Goal: Book appointment/travel/reservation

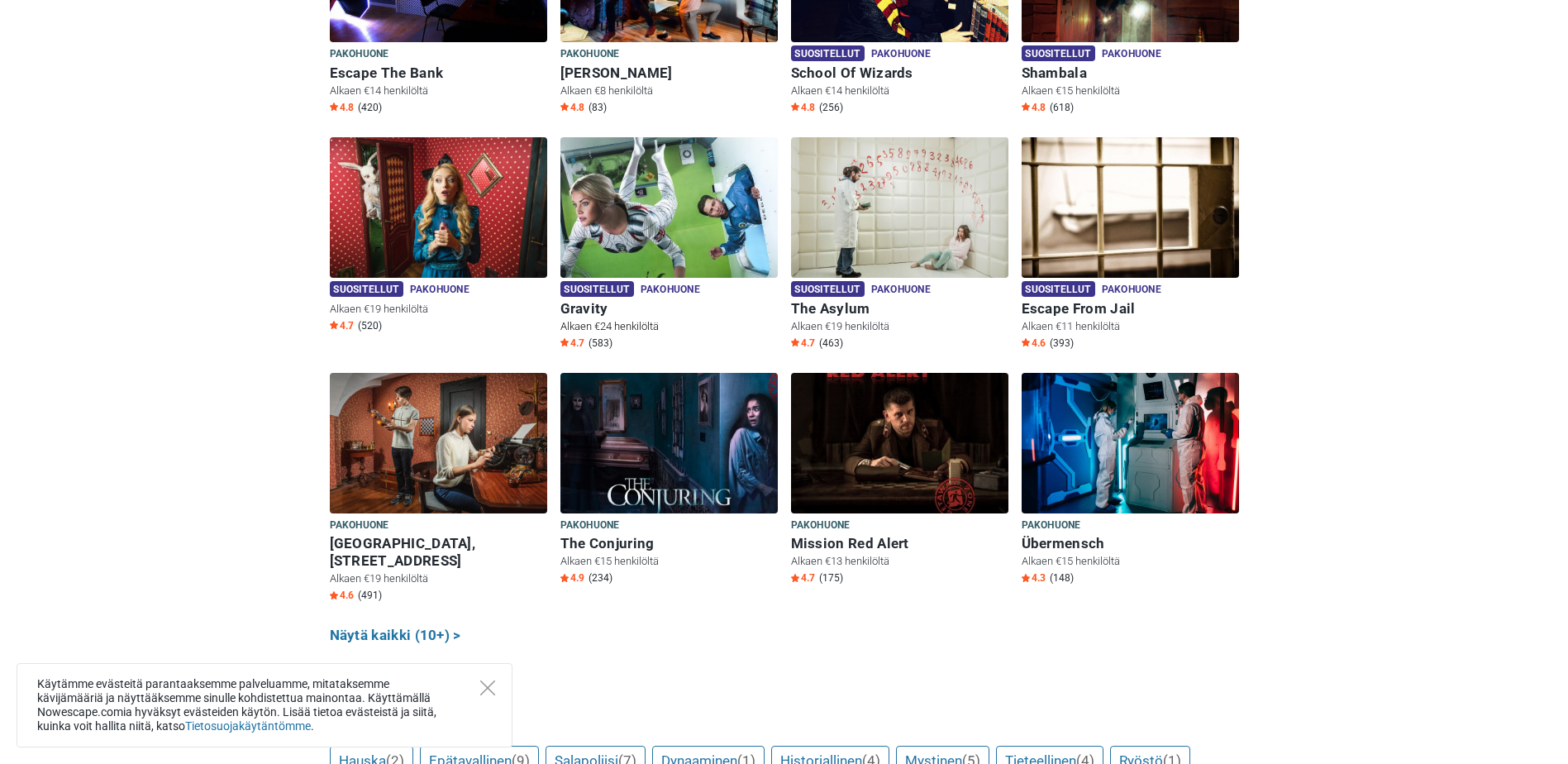
scroll to position [662, 0]
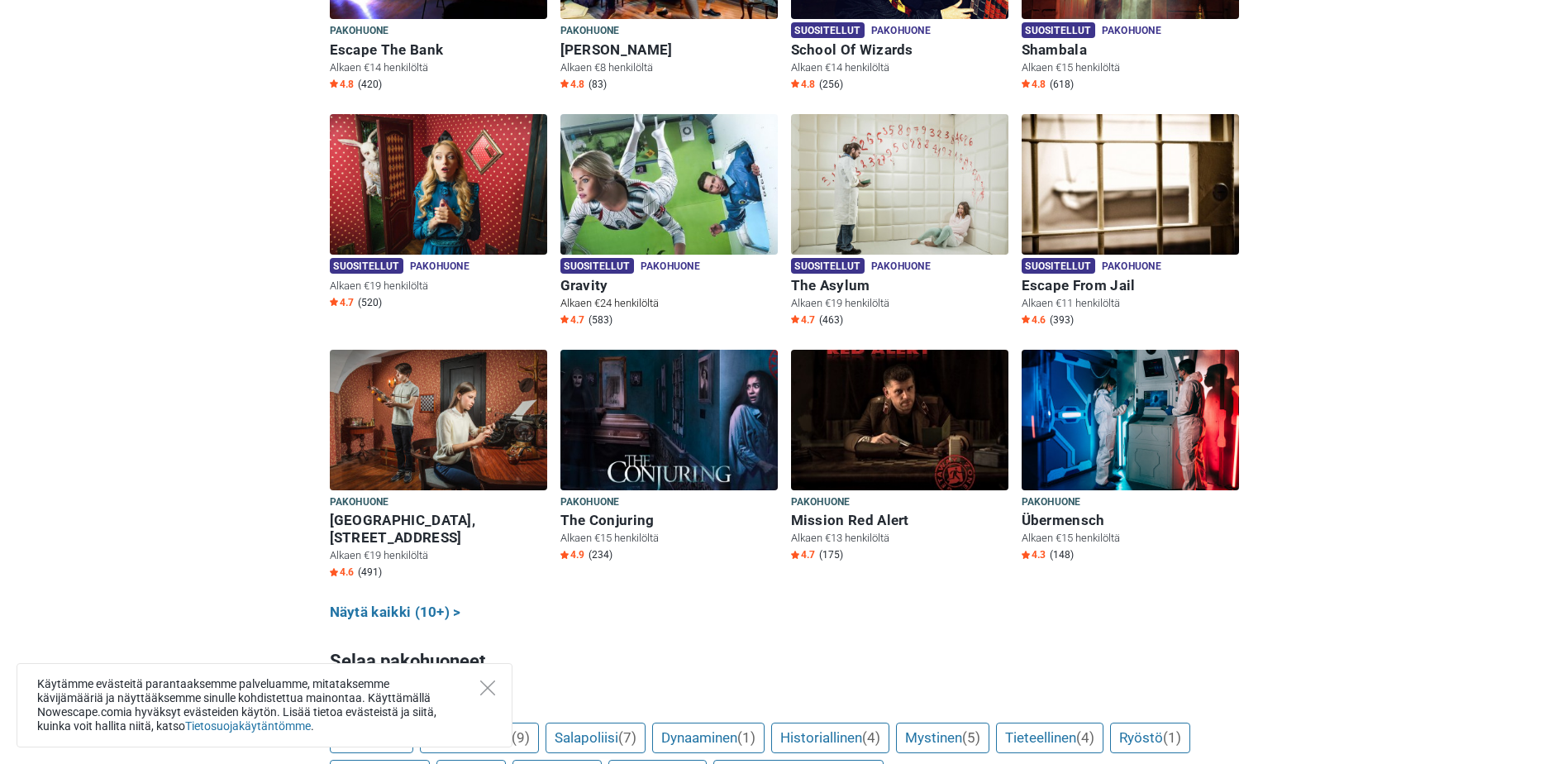
click at [688, 167] on img at bounding box center [669, 184] width 217 height 140
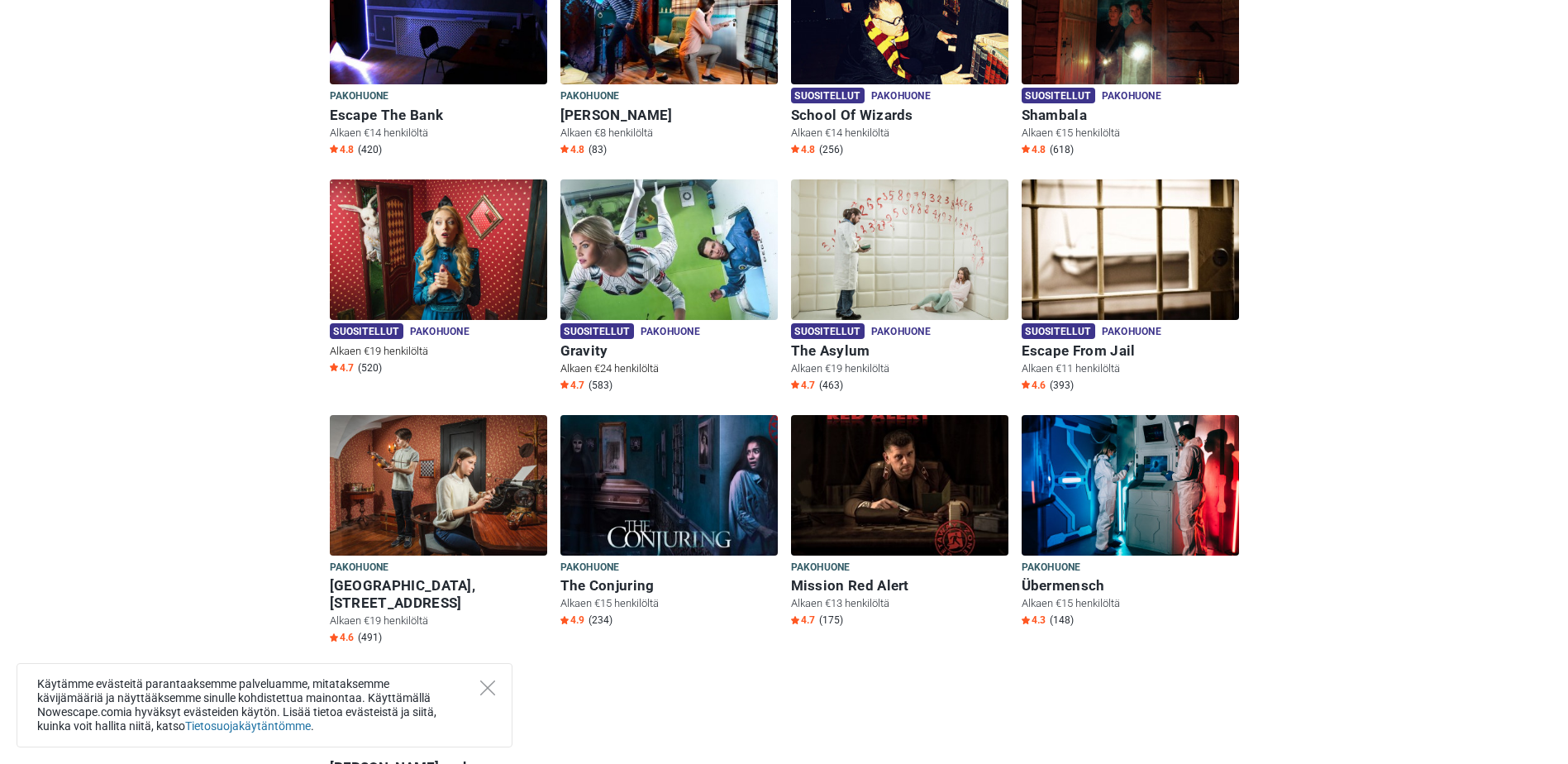
scroll to position [414, 0]
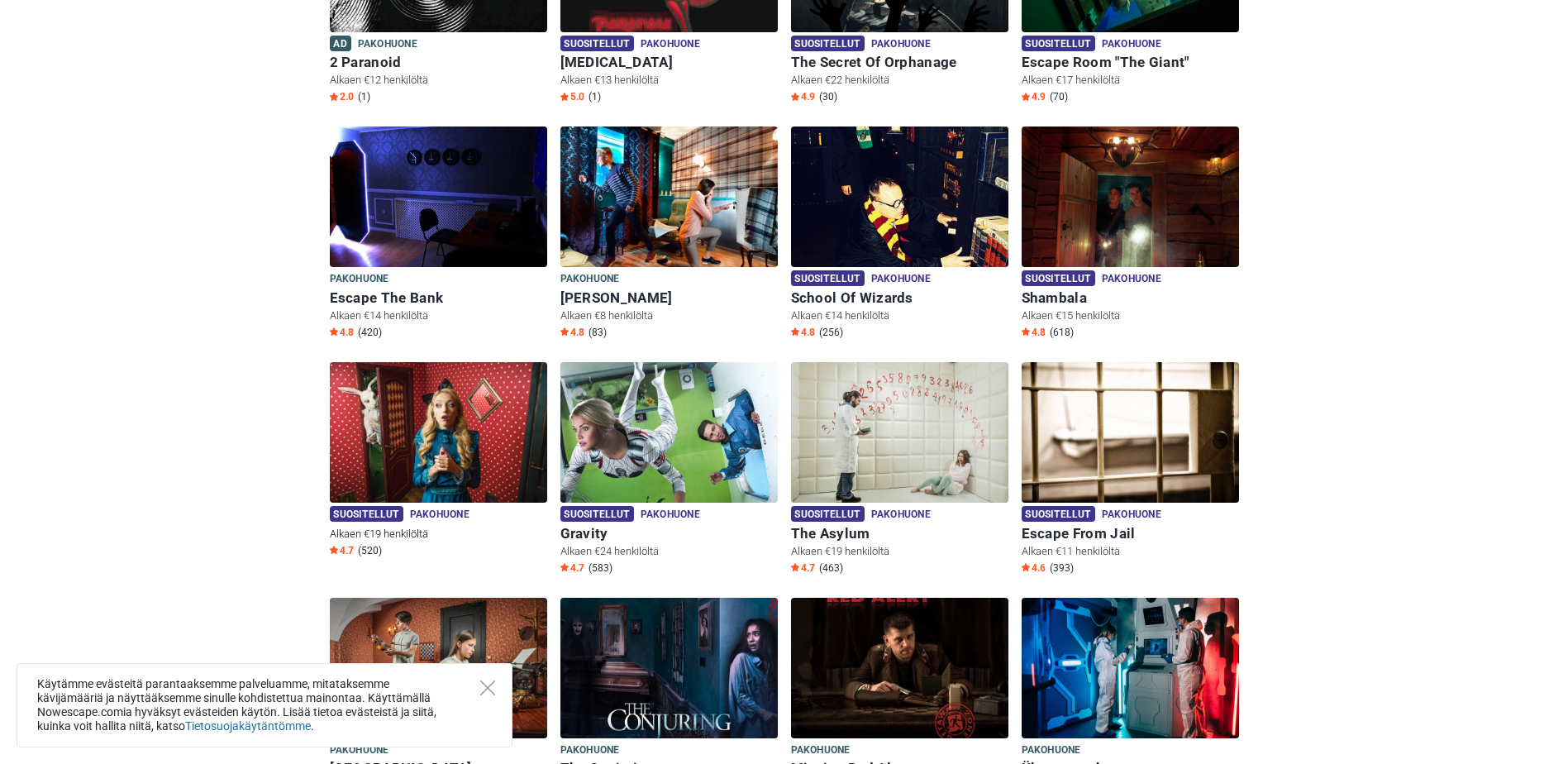
click at [485, 445] on img at bounding box center [439, 433] width 217 height 140
click at [394, 449] on img at bounding box center [439, 433] width 217 height 140
click at [503, 678] on div "Käytämme evästeitä parantaaksemme palveluamme, mitataksemme kävijämääriä ja näy…" at bounding box center [264, 705] width 496 height 84
click at [472, 691] on div "Käytämme evästeitä parantaaksemme palveluamme, mitataksemme kävijämääriä ja näy…" at bounding box center [264, 705] width 496 height 84
click at [488, 682] on icon "Close" at bounding box center [488, 688] width 15 height 15
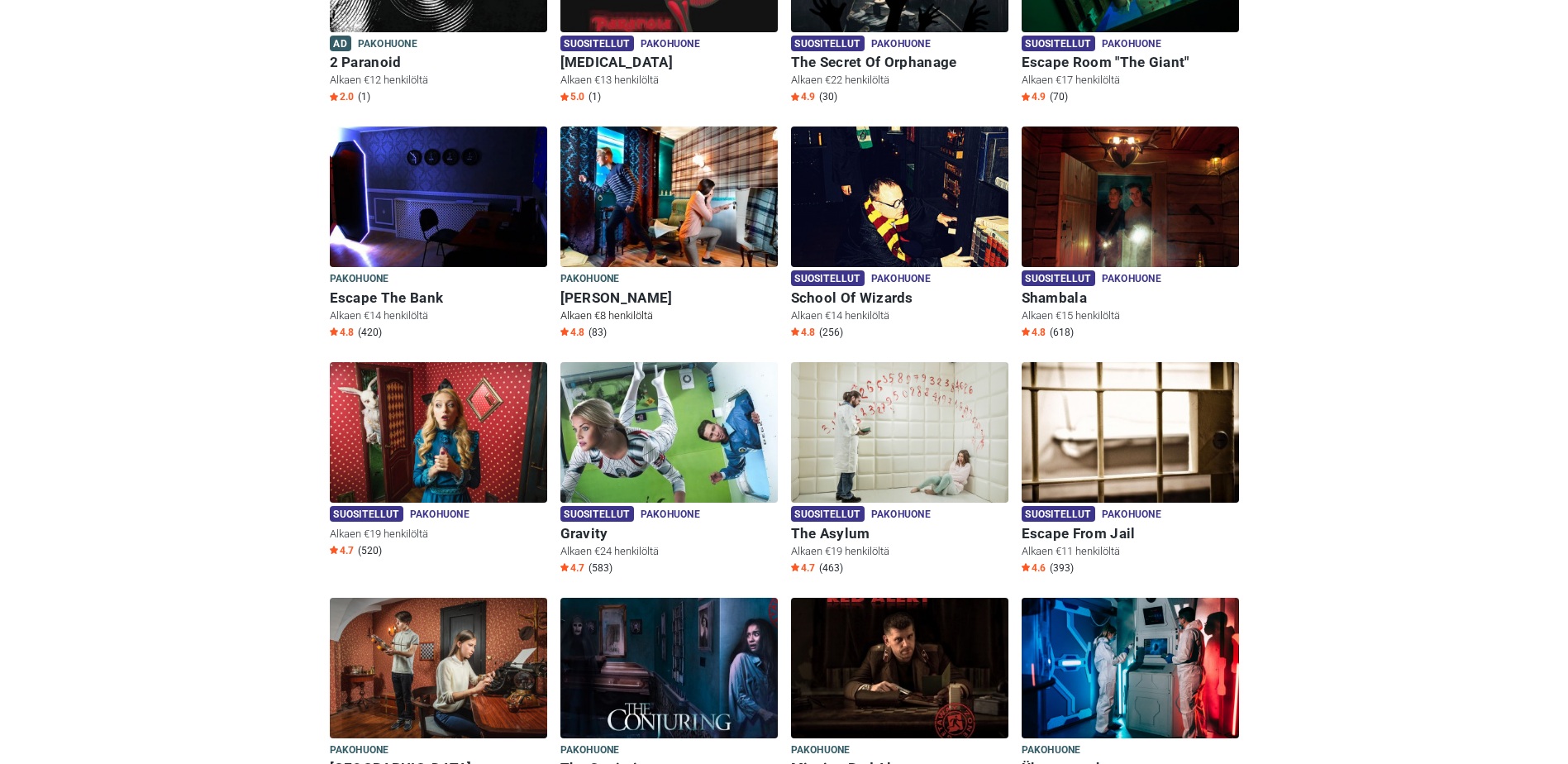
click at [673, 211] on img at bounding box center [669, 196] width 217 height 140
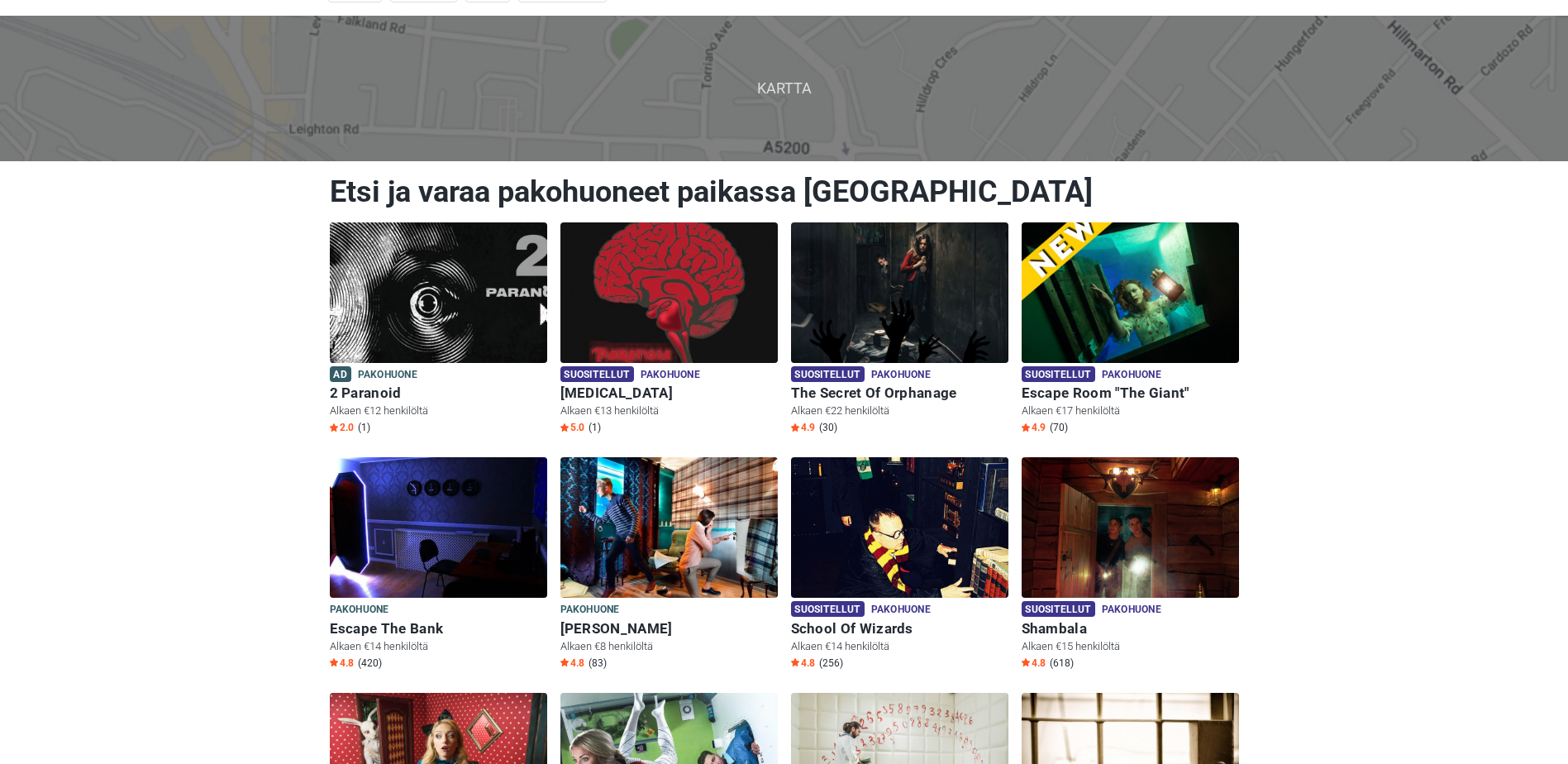
scroll to position [0, 0]
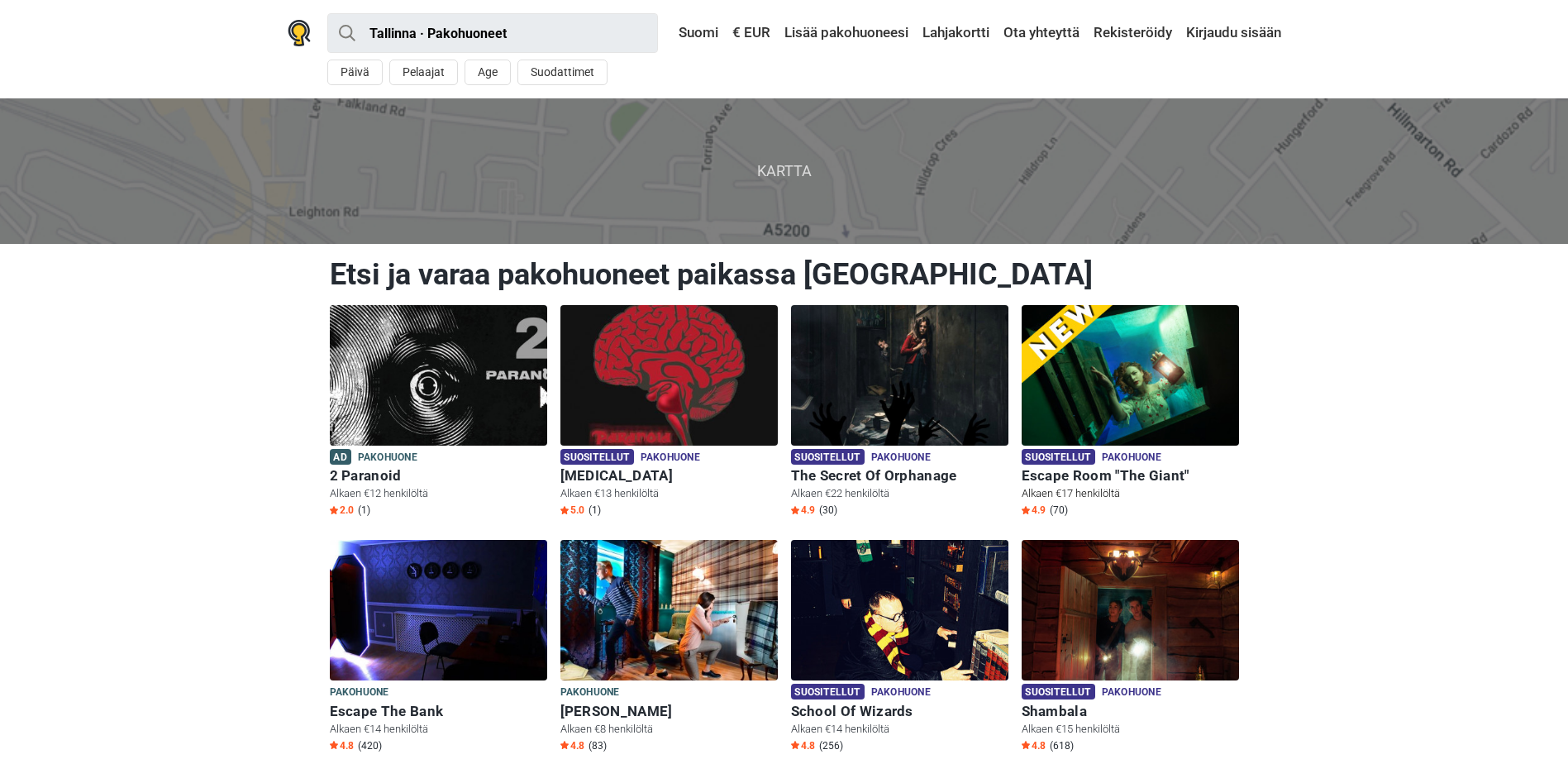
click at [1150, 372] on img at bounding box center [1130, 375] width 217 height 140
click at [775, 144] on span "Kartta" at bounding box center [784, 171] width 1595 height 144
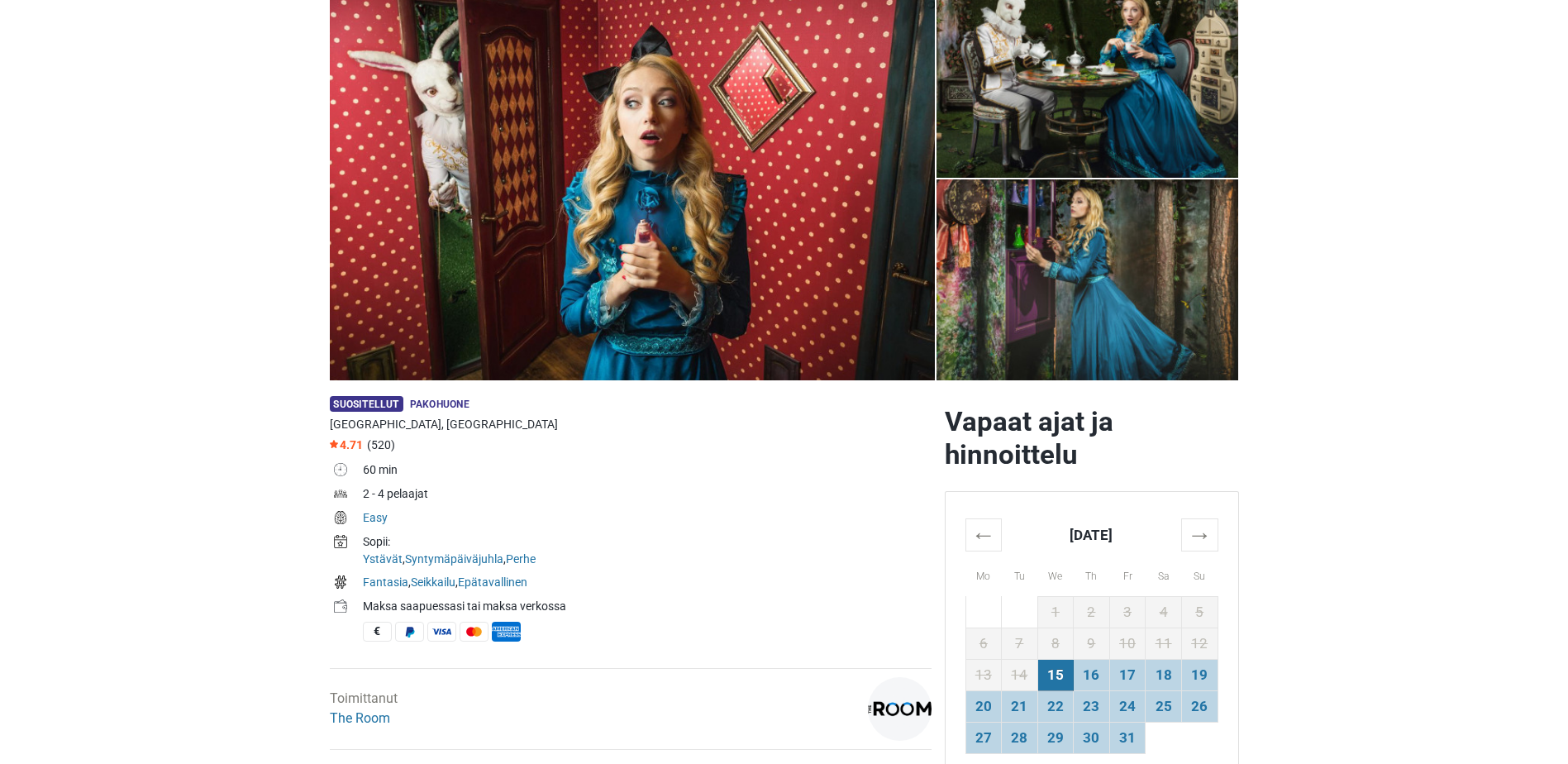
scroll to position [165, 0]
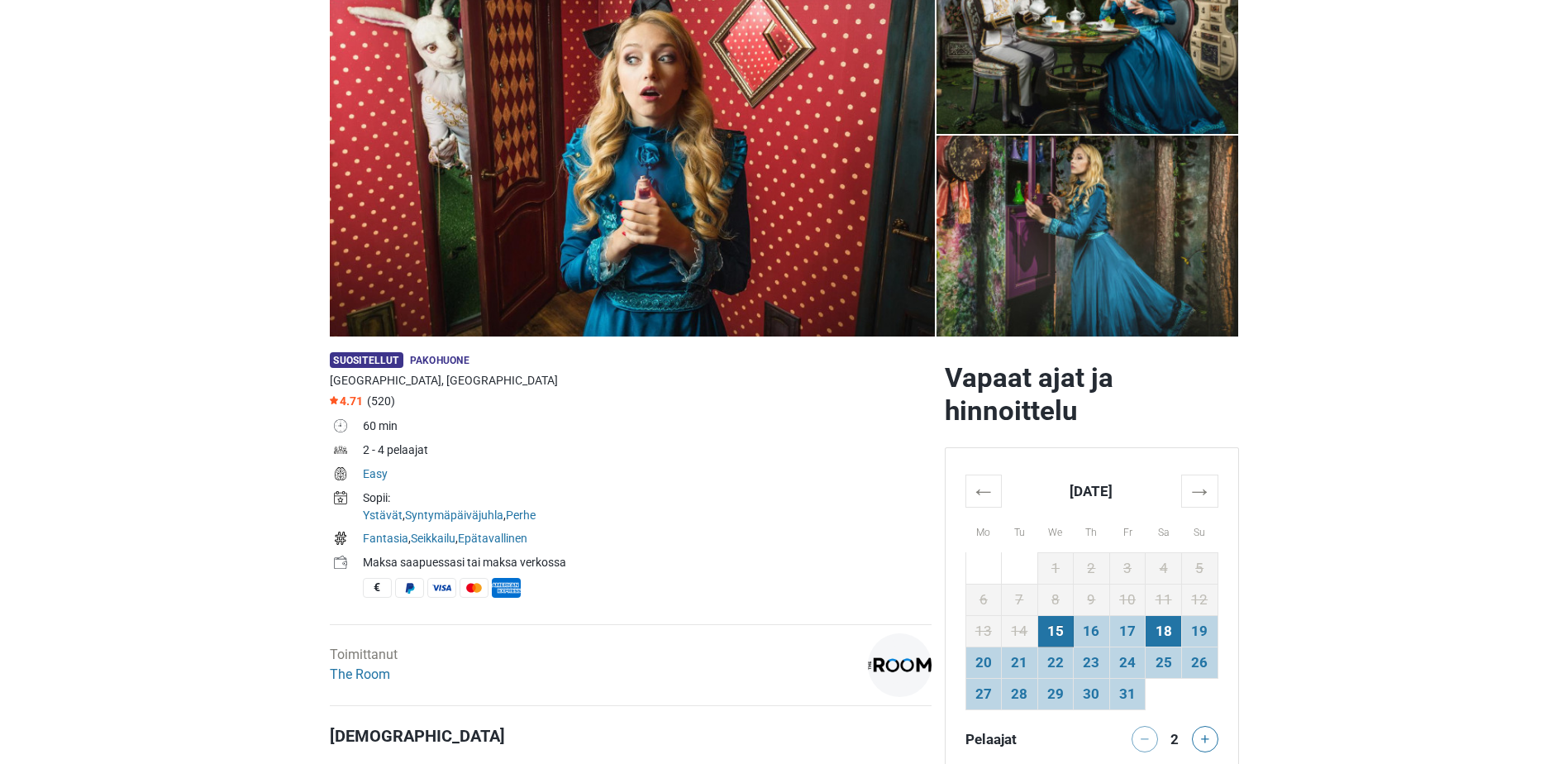
click at [1159, 630] on td "18" at bounding box center [1164, 630] width 36 height 31
click at [1159, 638] on td "18" at bounding box center [1164, 630] width 36 height 31
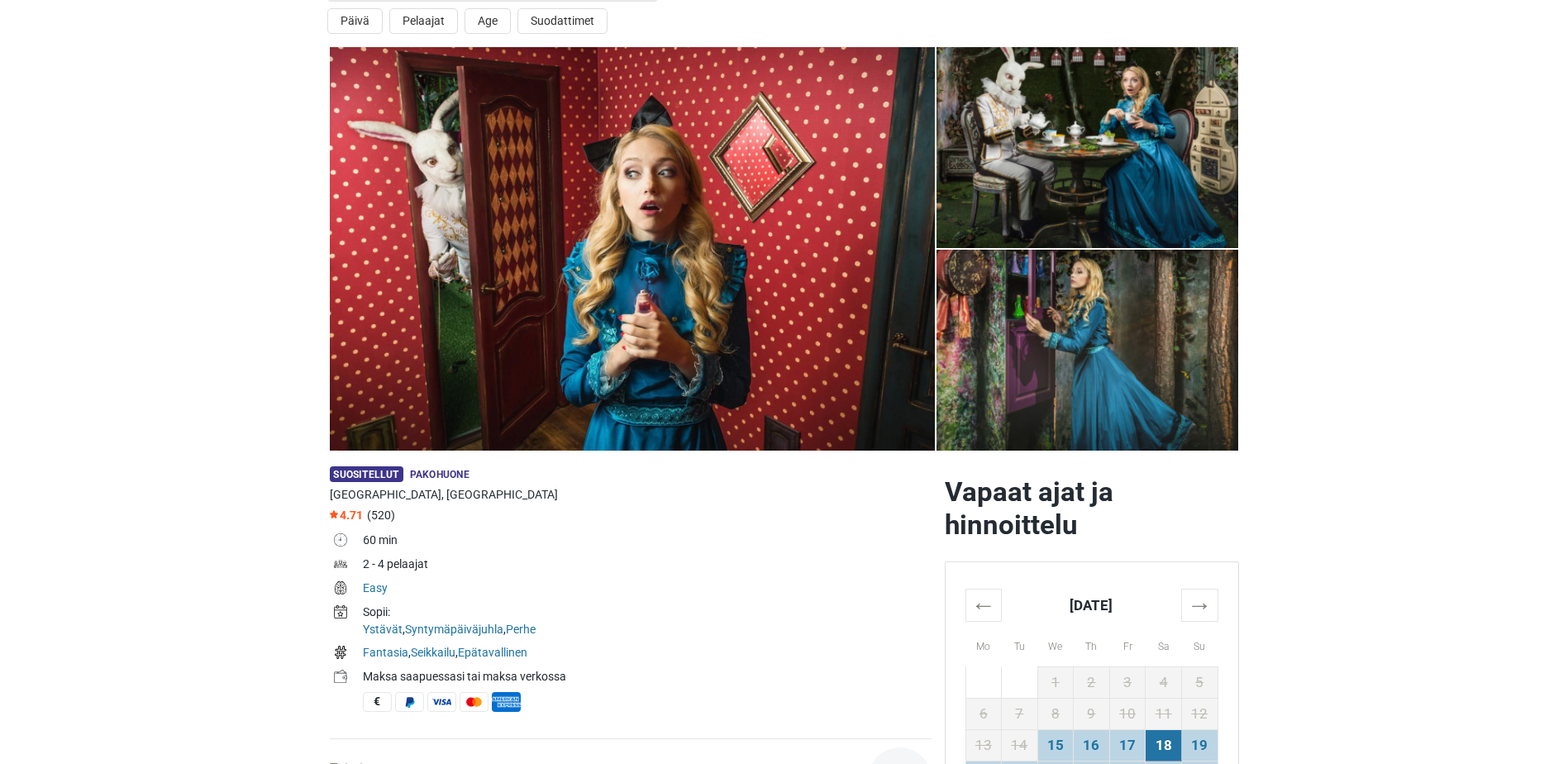
scroll to position [0, 0]
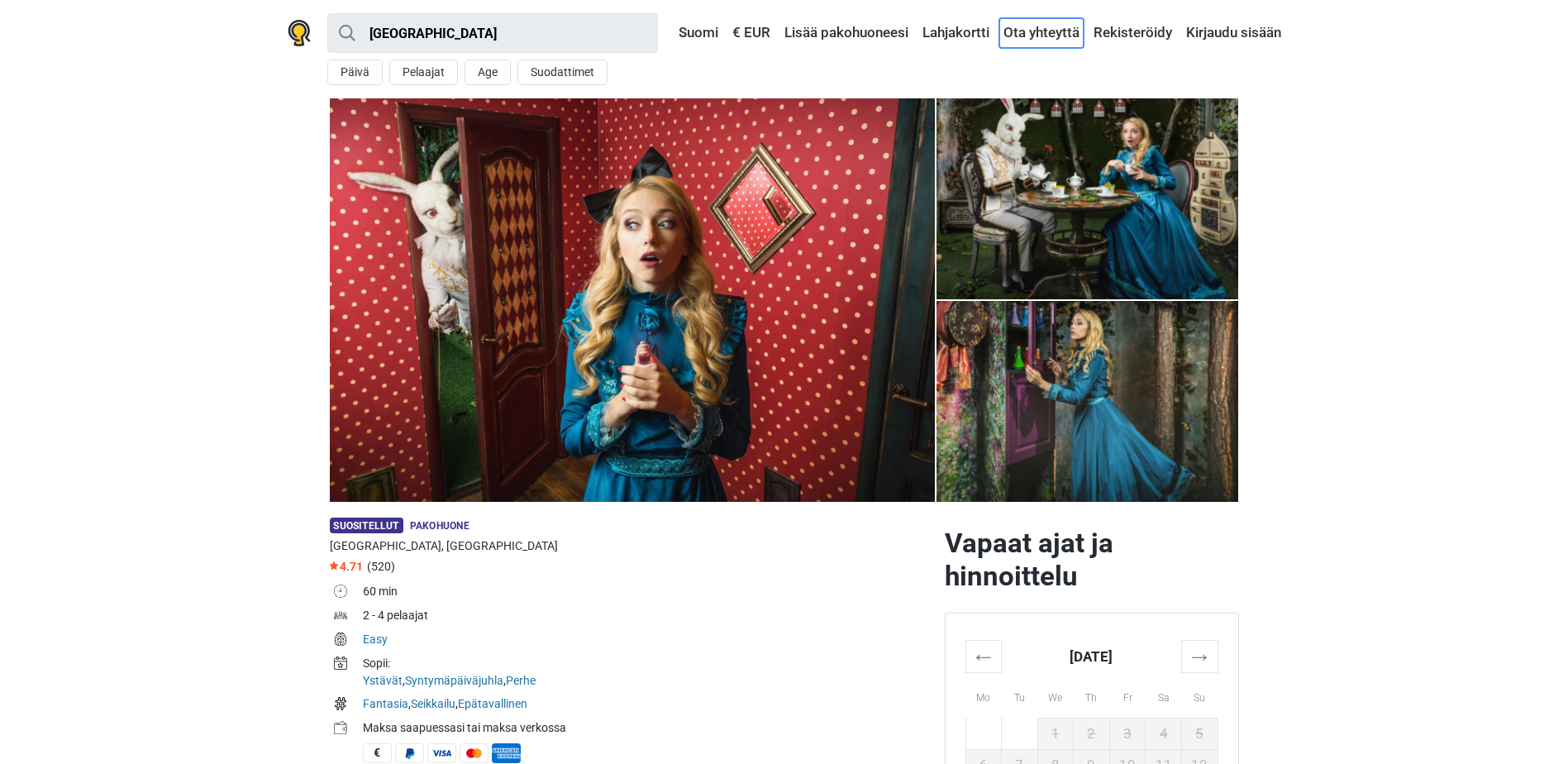
click at [1063, 28] on link "Ota yhteyttä" at bounding box center [1041, 32] width 84 height 29
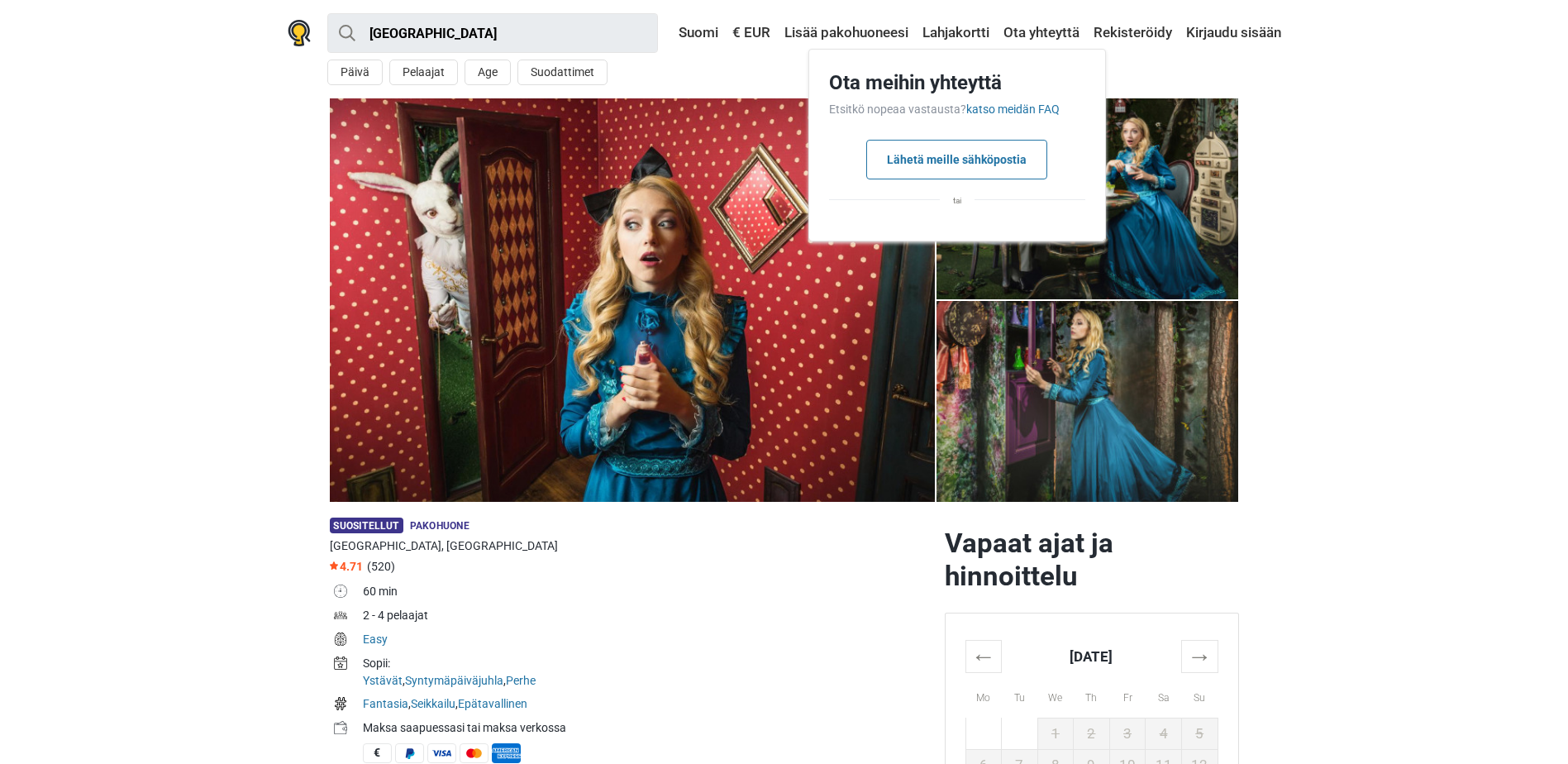
click at [224, 205] on section "1 2 3 4" at bounding box center [784, 300] width 1568 height 403
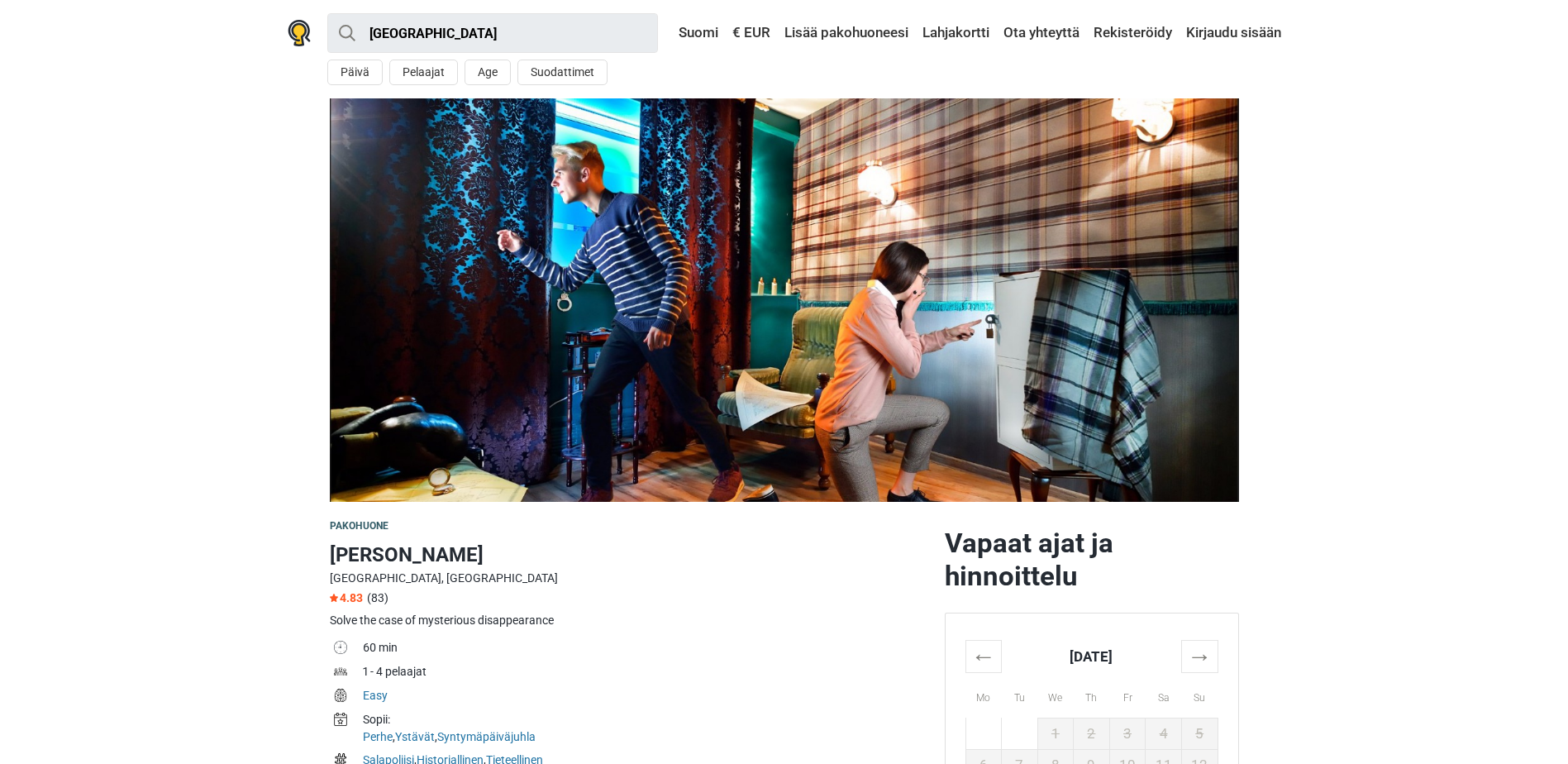
scroll to position [248, 0]
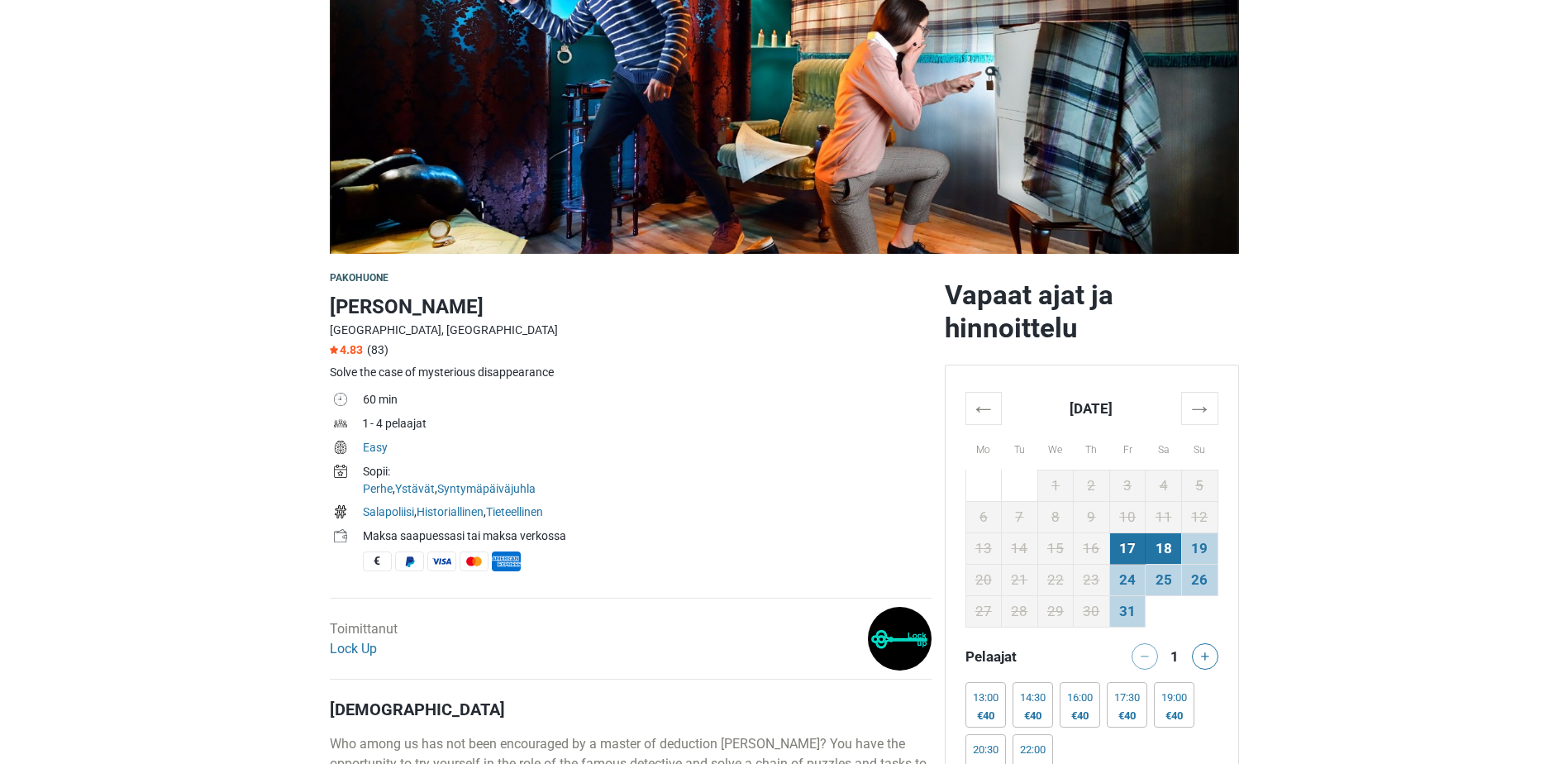
click at [1167, 543] on td "18" at bounding box center [1164, 548] width 36 height 31
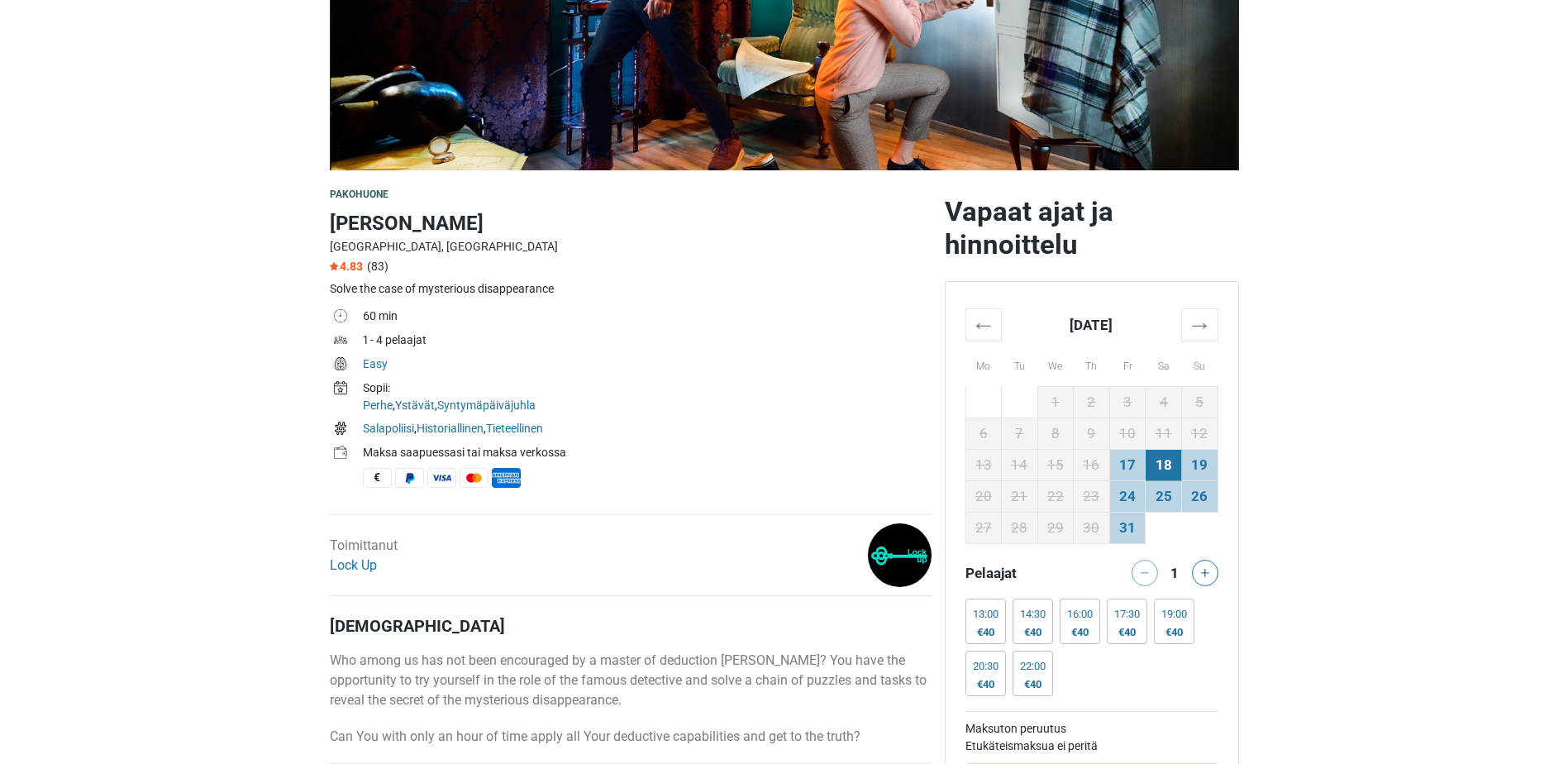
scroll to position [0, 0]
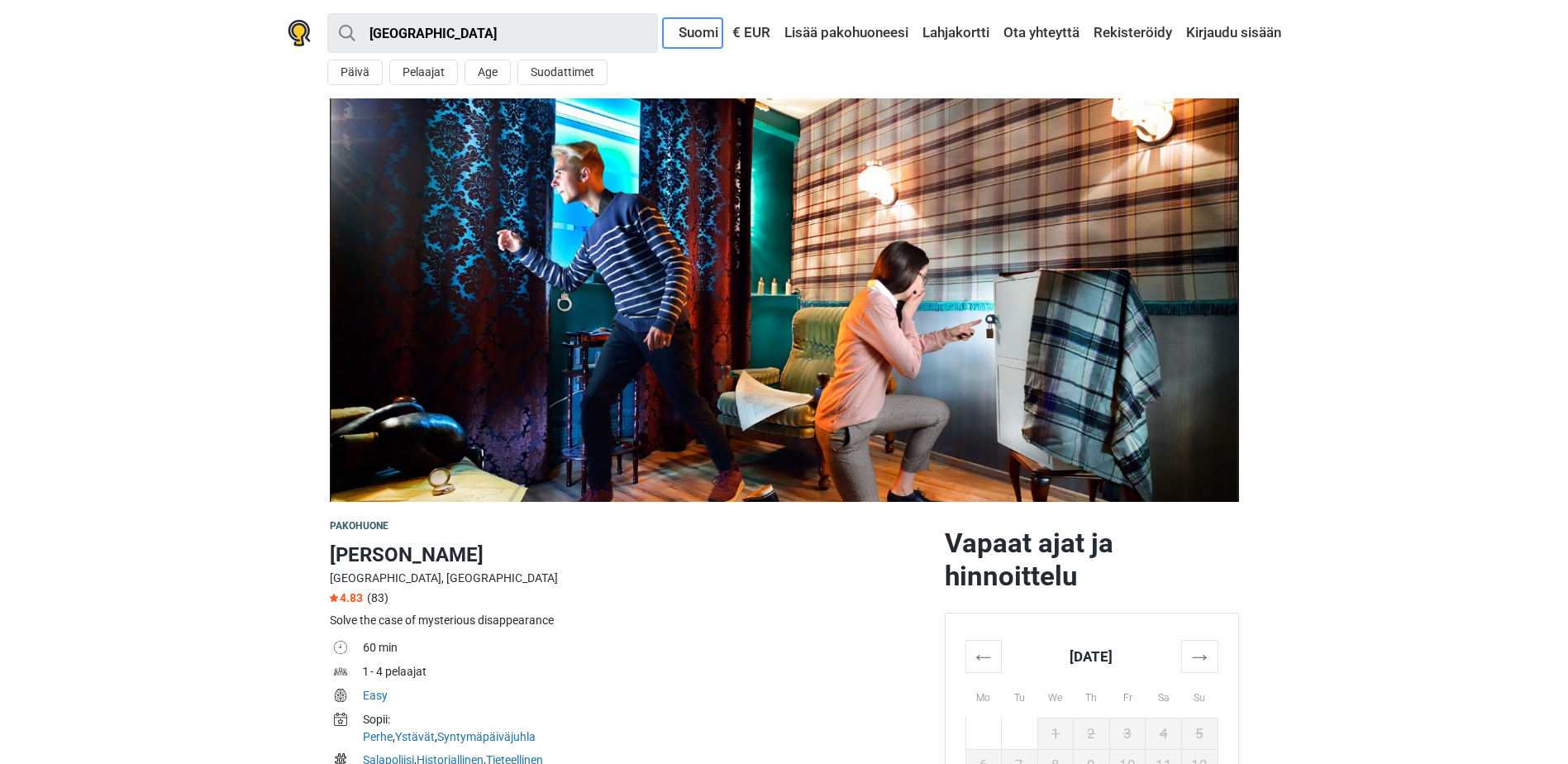
click at [703, 35] on link "Suomi" at bounding box center [693, 32] width 60 height 29
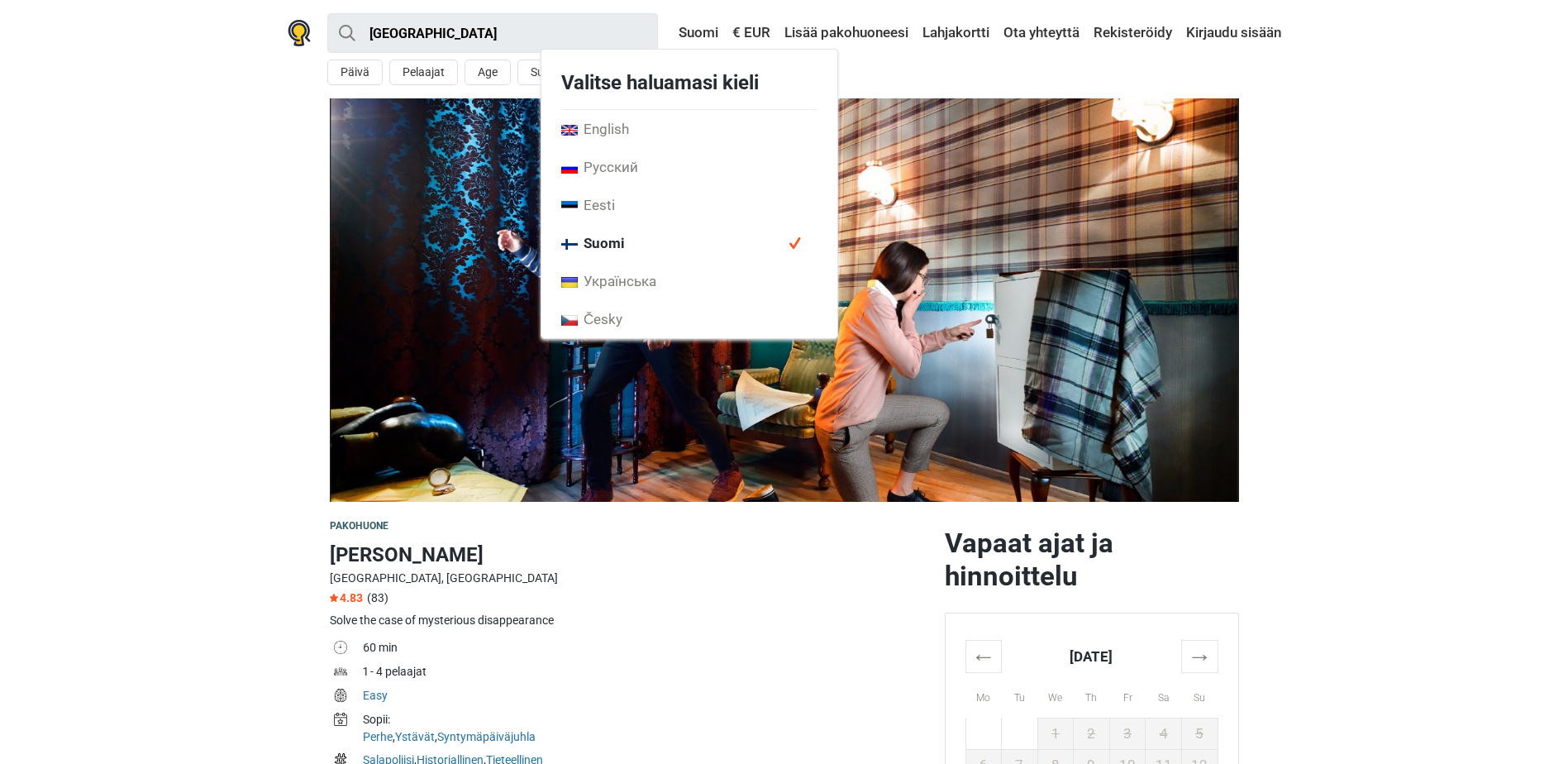
click at [618, 245] on span "Suomi" at bounding box center [592, 243] width 64 height 18
drag, startPoint x: 0, startPoint y: 283, endPoint x: 370, endPoint y: 163, distance: 389.0
click at [35, 296] on section at bounding box center [784, 300] width 1568 height 403
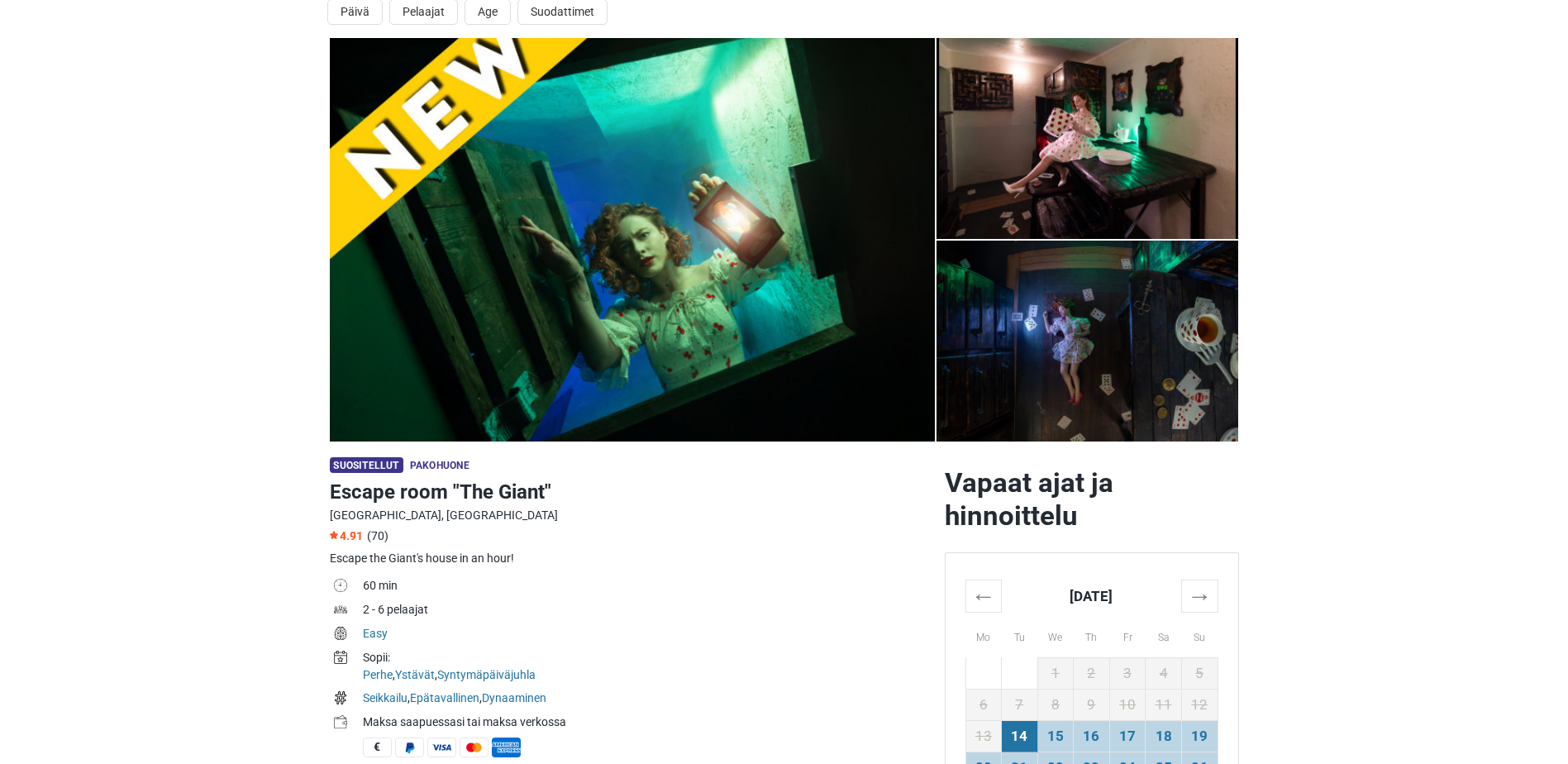
scroll to position [165, 0]
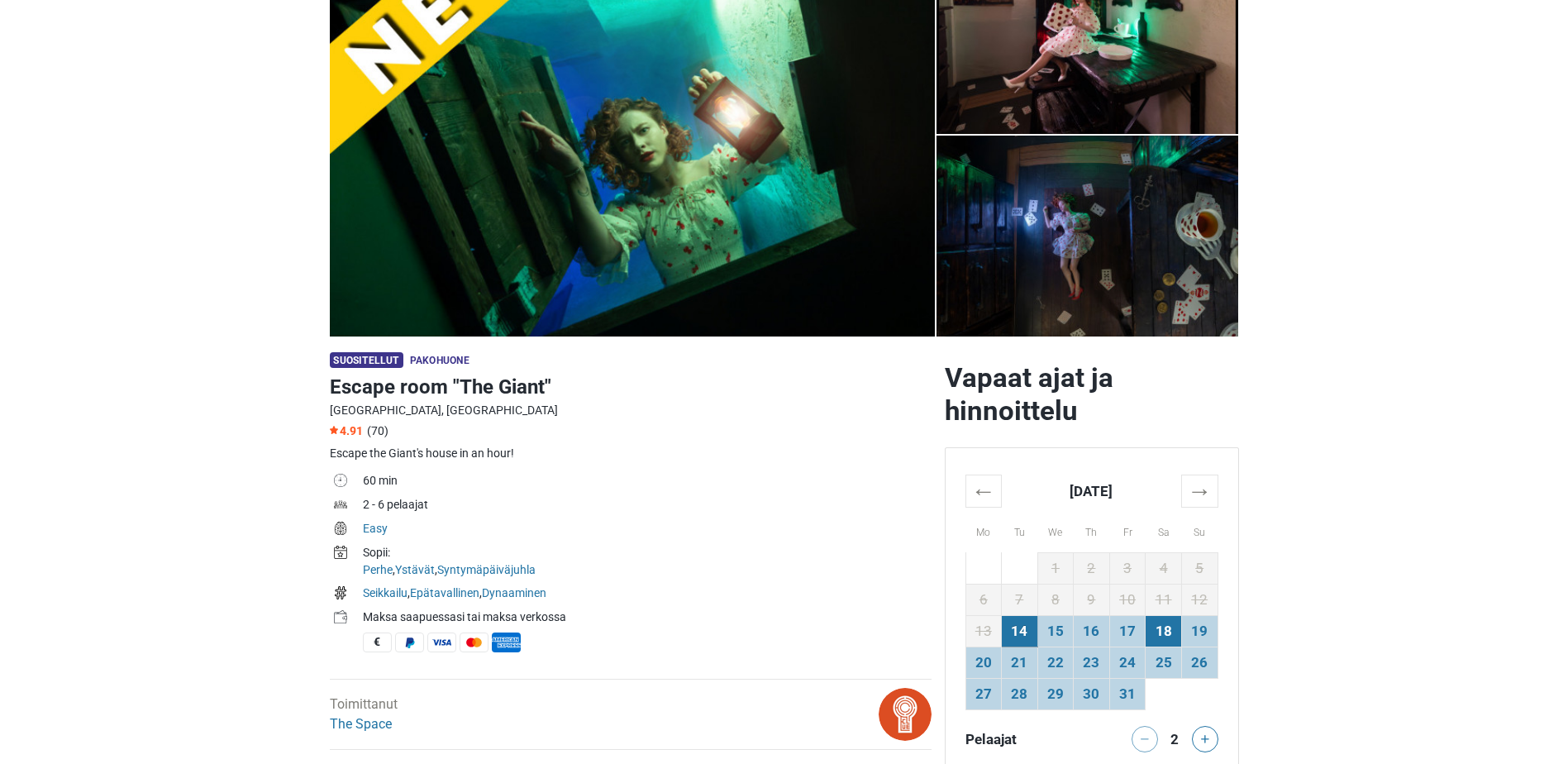
click at [1160, 643] on td "18" at bounding box center [1164, 630] width 36 height 31
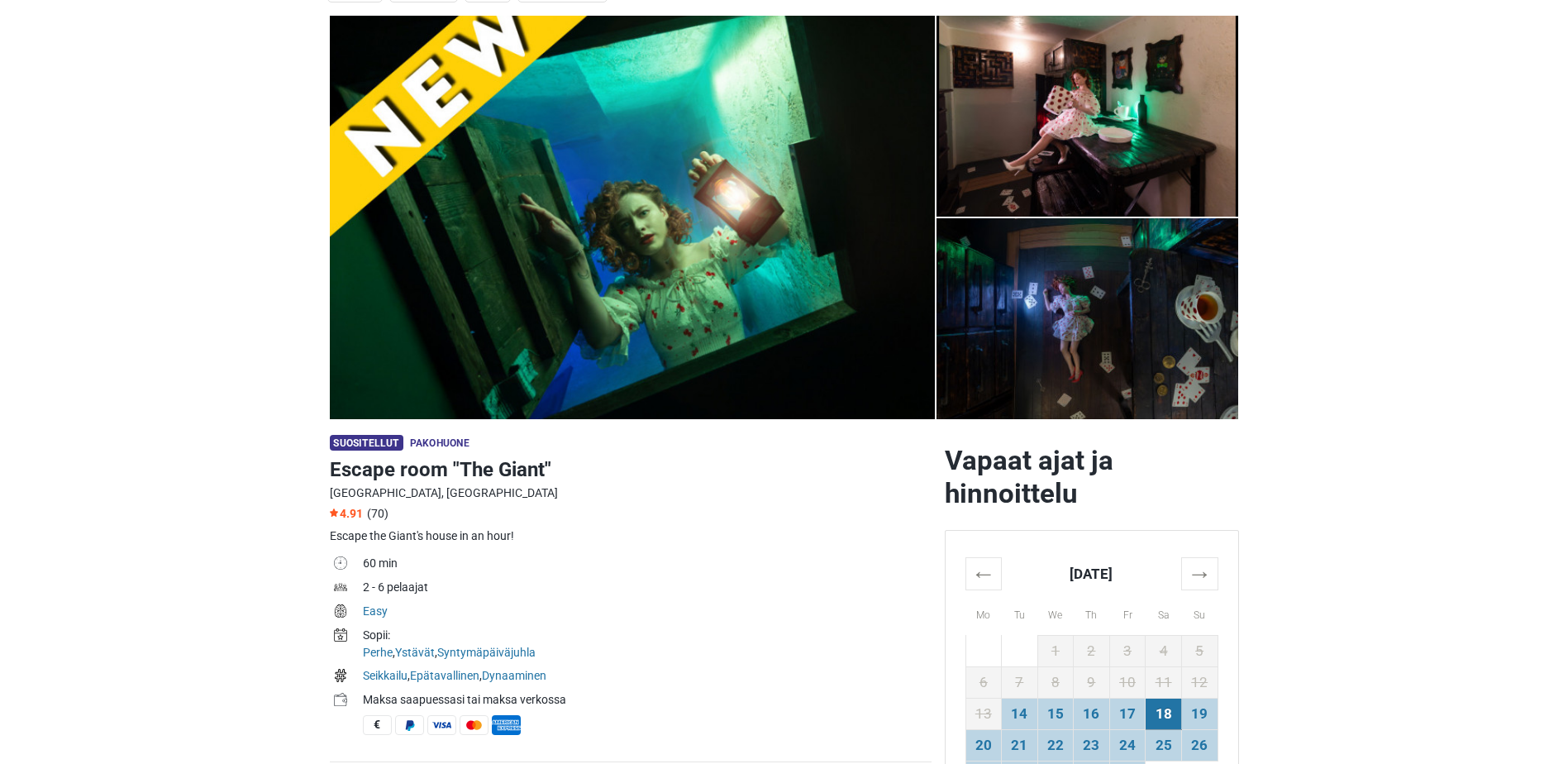
scroll to position [0, 0]
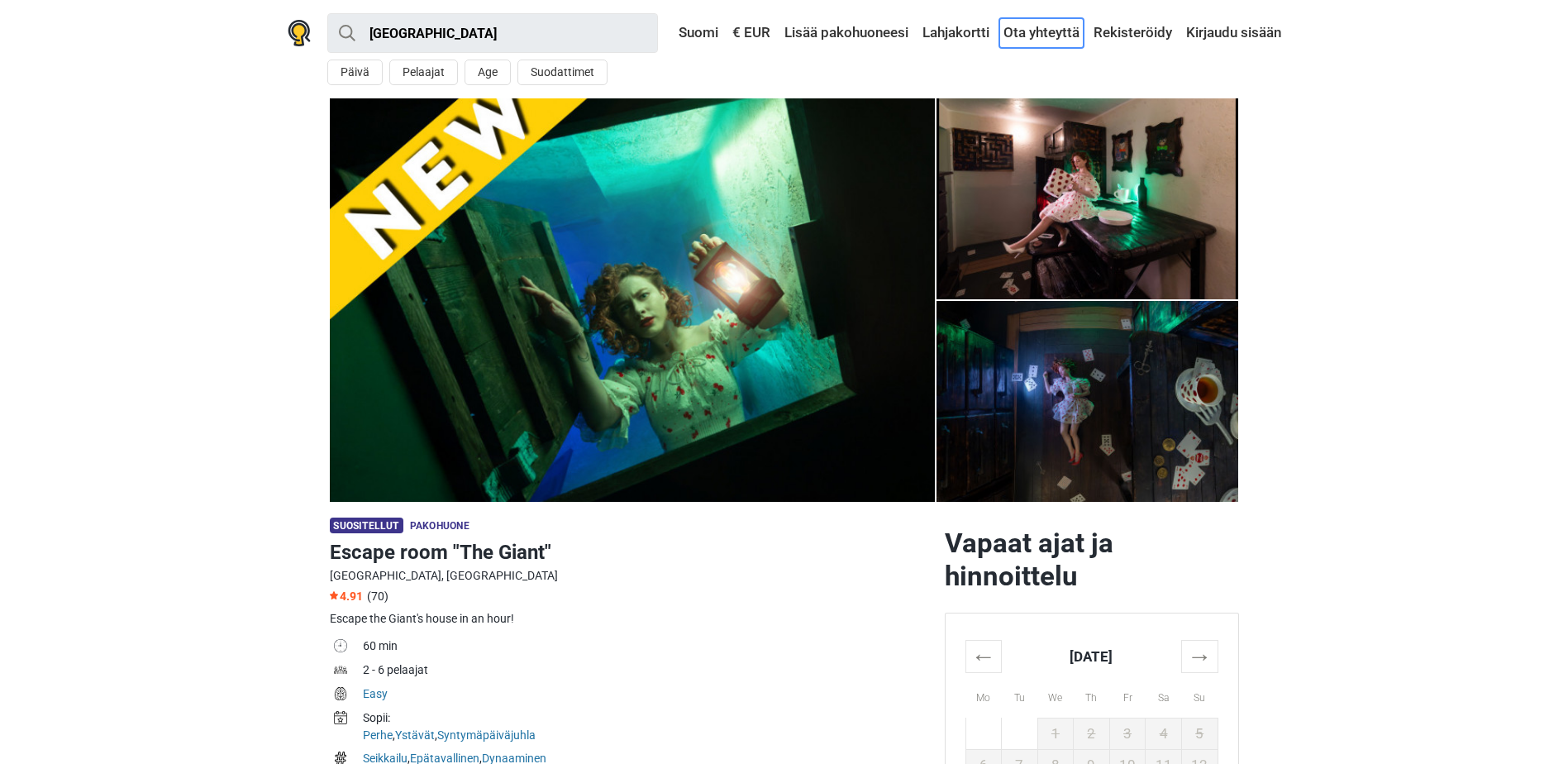
click at [1059, 29] on link "Ota yhteyttä" at bounding box center [1041, 32] width 84 height 29
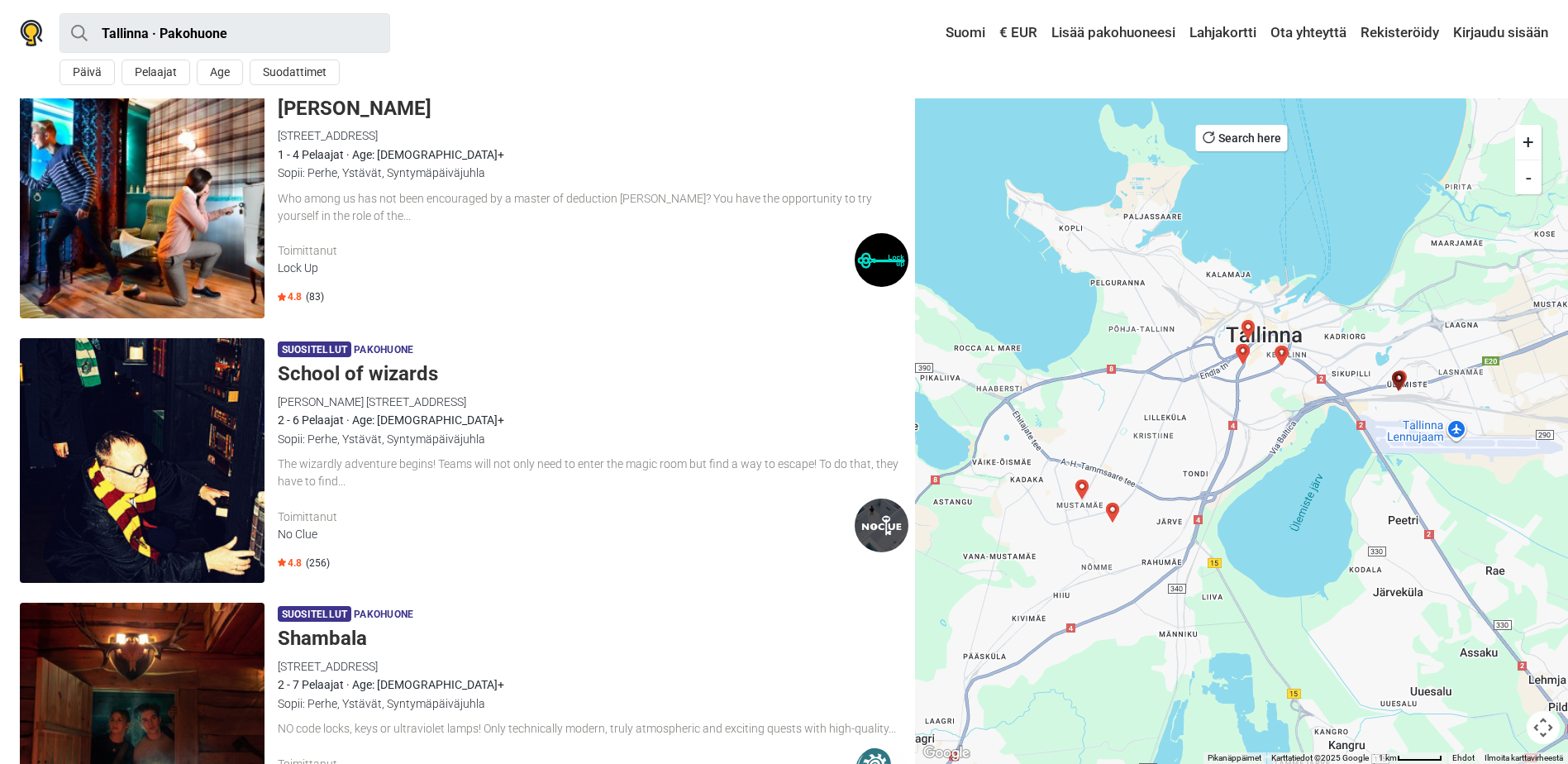
scroll to position [1157, 0]
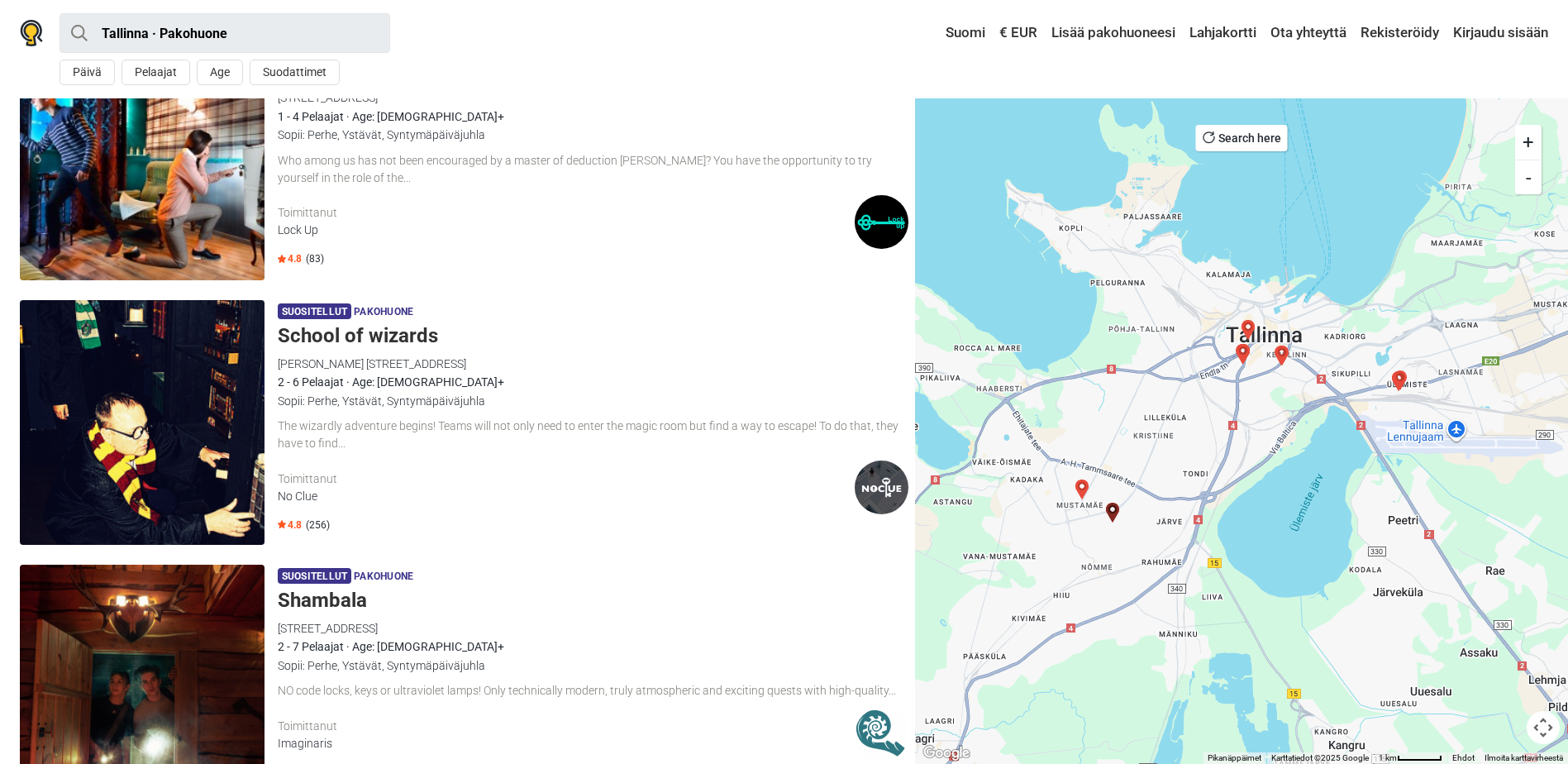
click at [1246, 323] on img "Mission Red Alert" at bounding box center [1248, 329] width 20 height 20
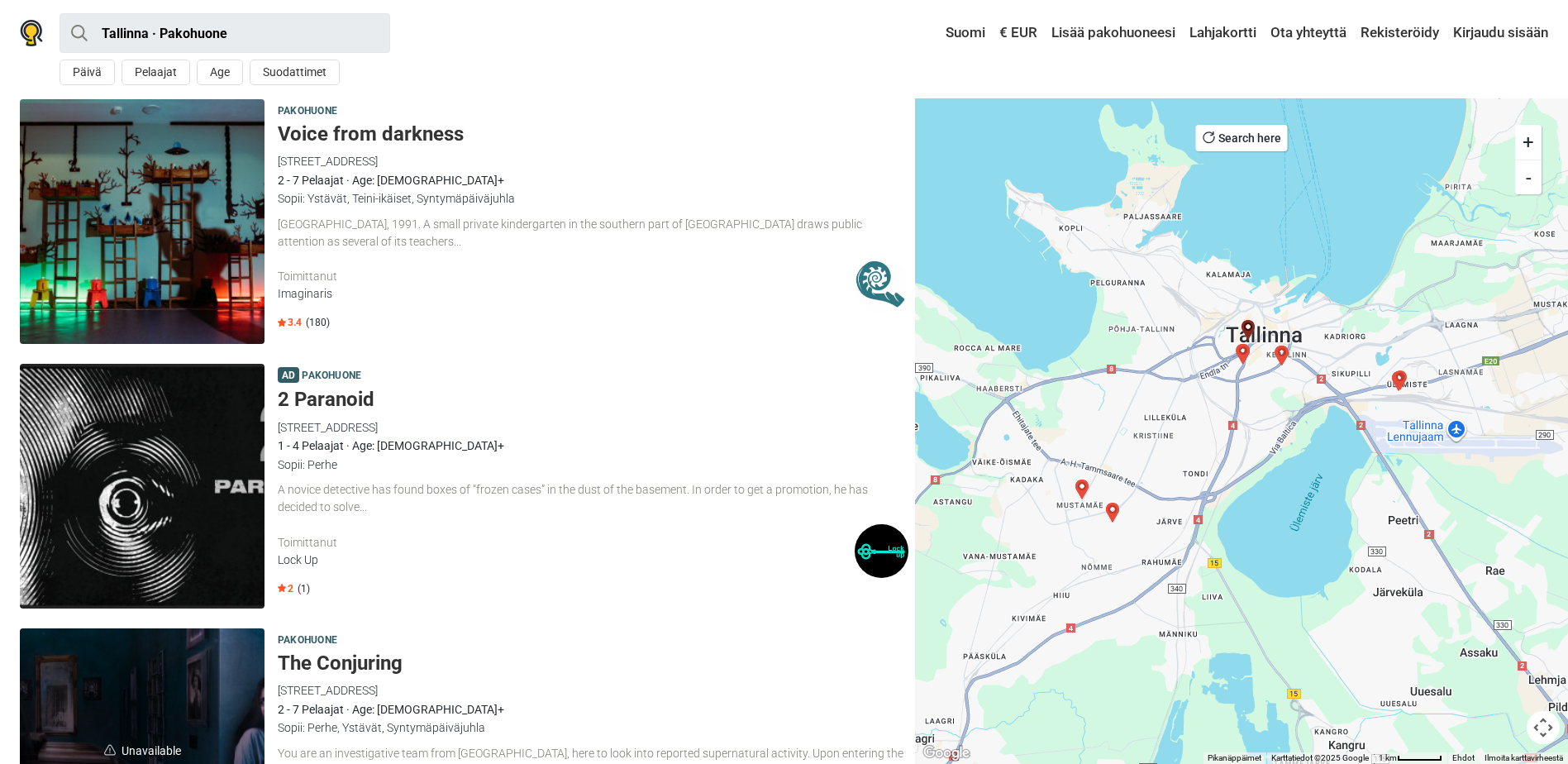
scroll to position [4176, 0]
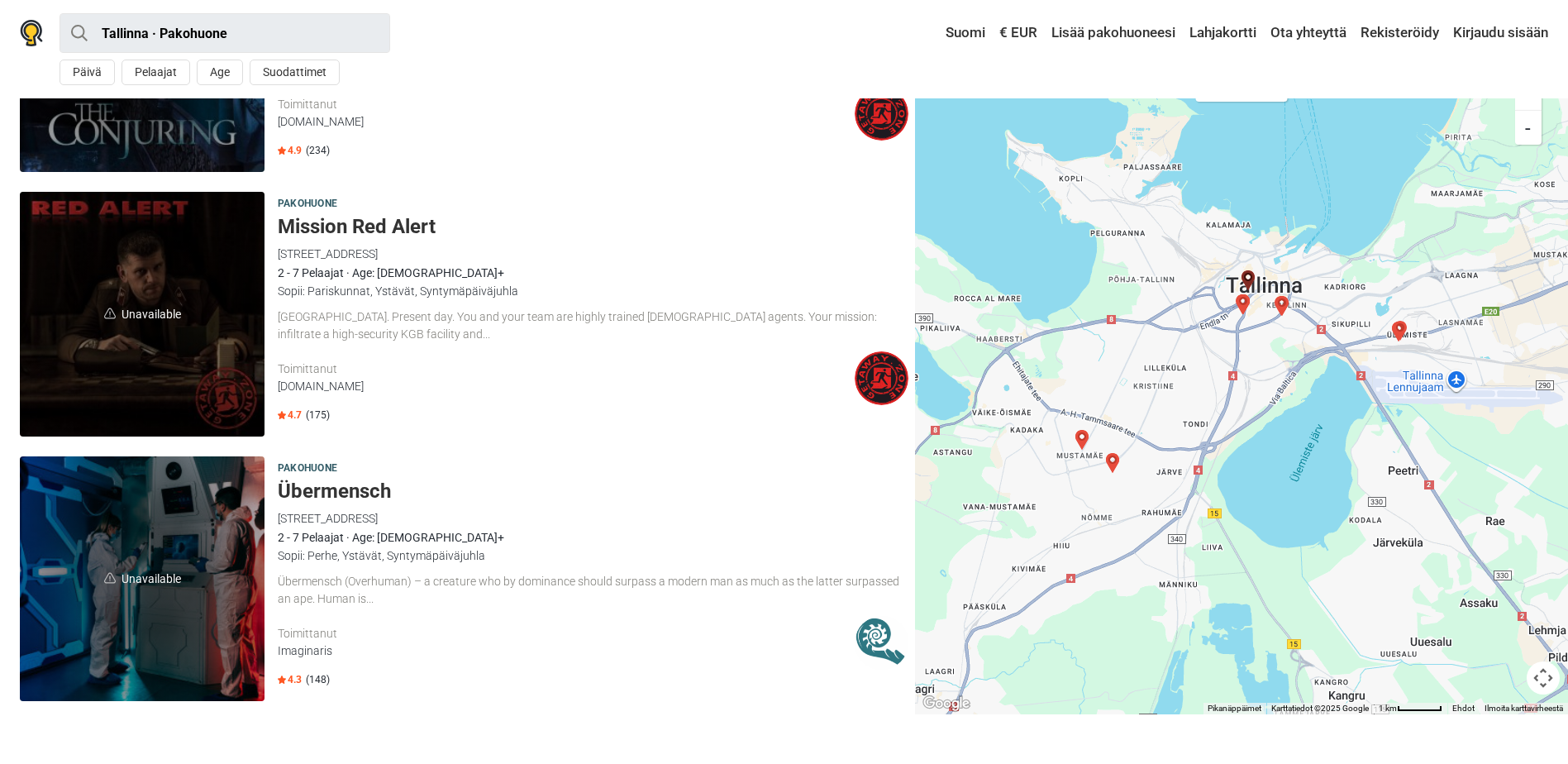
click at [1282, 300] on img "Übermensch" at bounding box center [1282, 306] width 20 height 20
click at [1247, 278] on img "Mission Red Alert" at bounding box center [1248, 280] width 20 height 20
click at [1240, 313] on img "Baker street, 221 B" at bounding box center [1243, 304] width 20 height 20
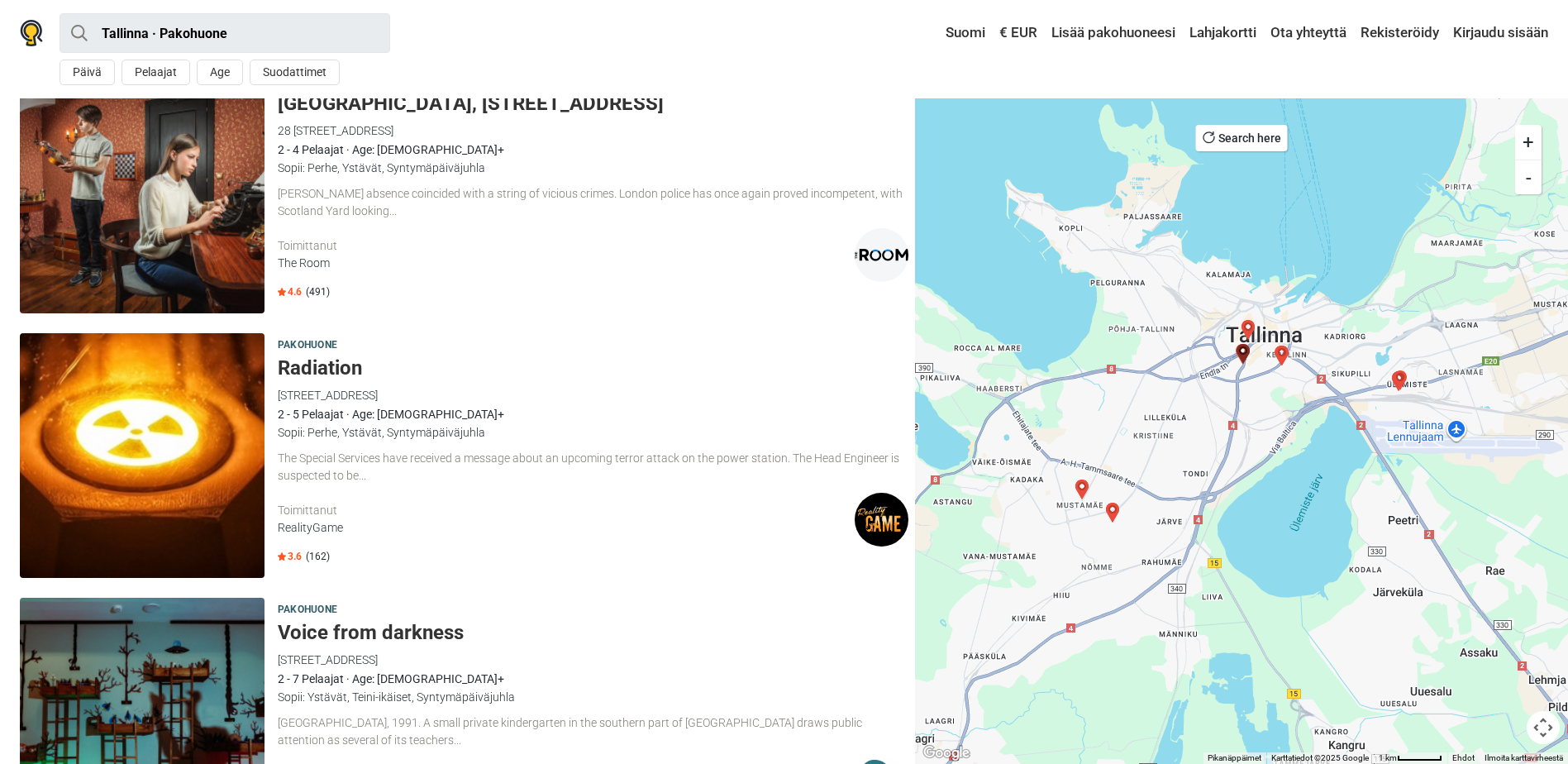
scroll to position [2939, 0]
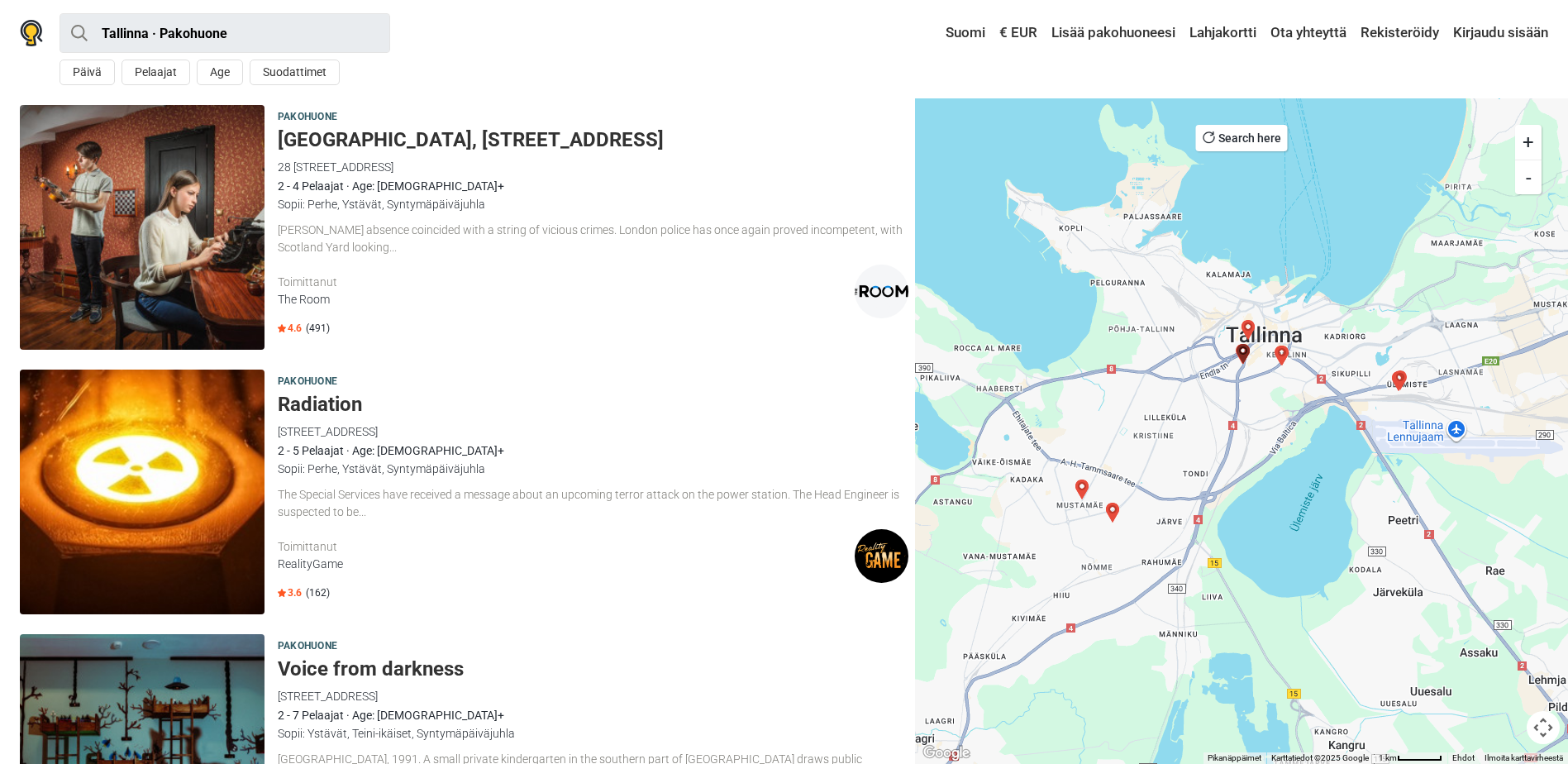
click at [197, 174] on img at bounding box center [142, 228] width 245 height 245
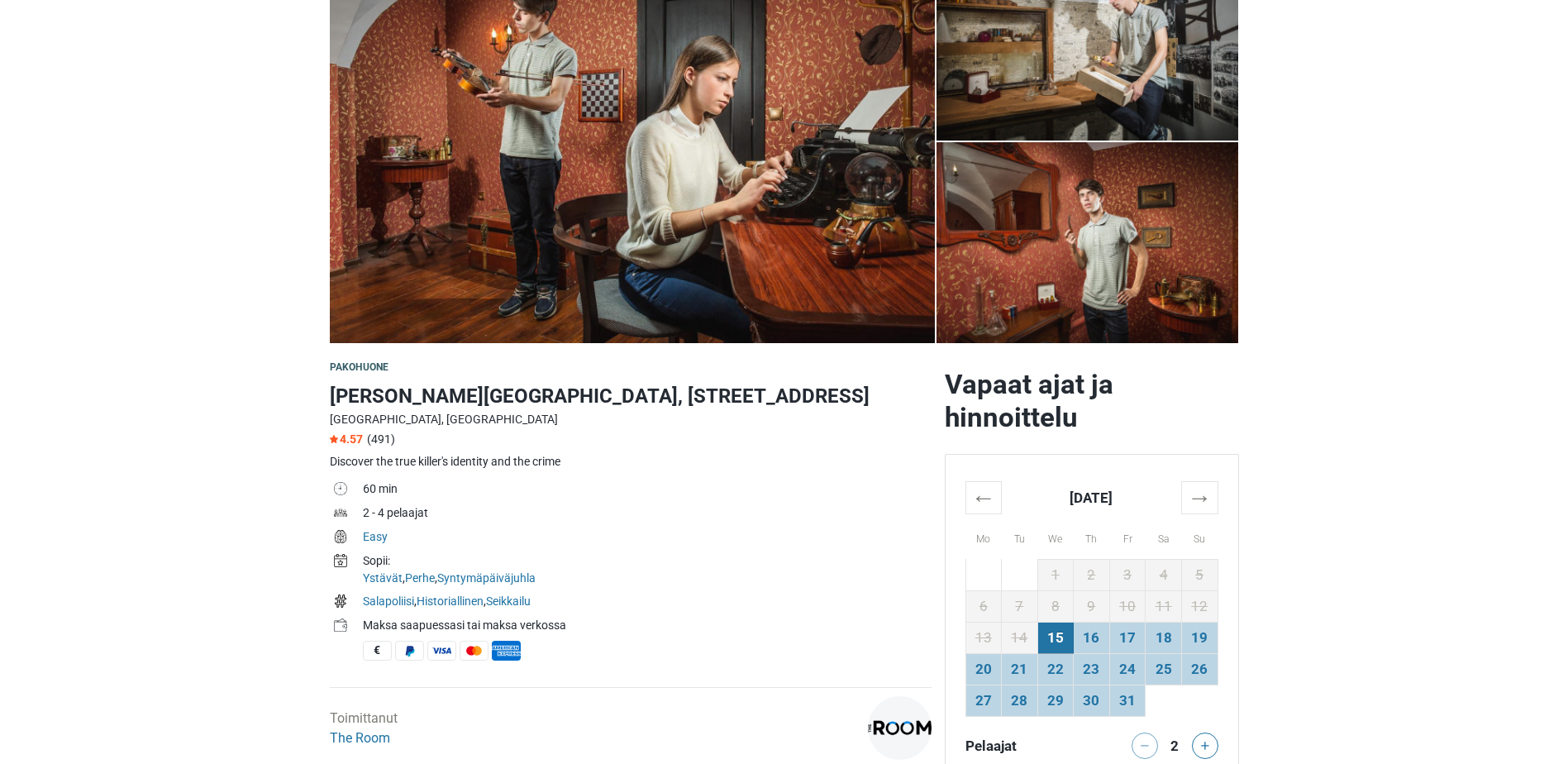
scroll to position [330, 0]
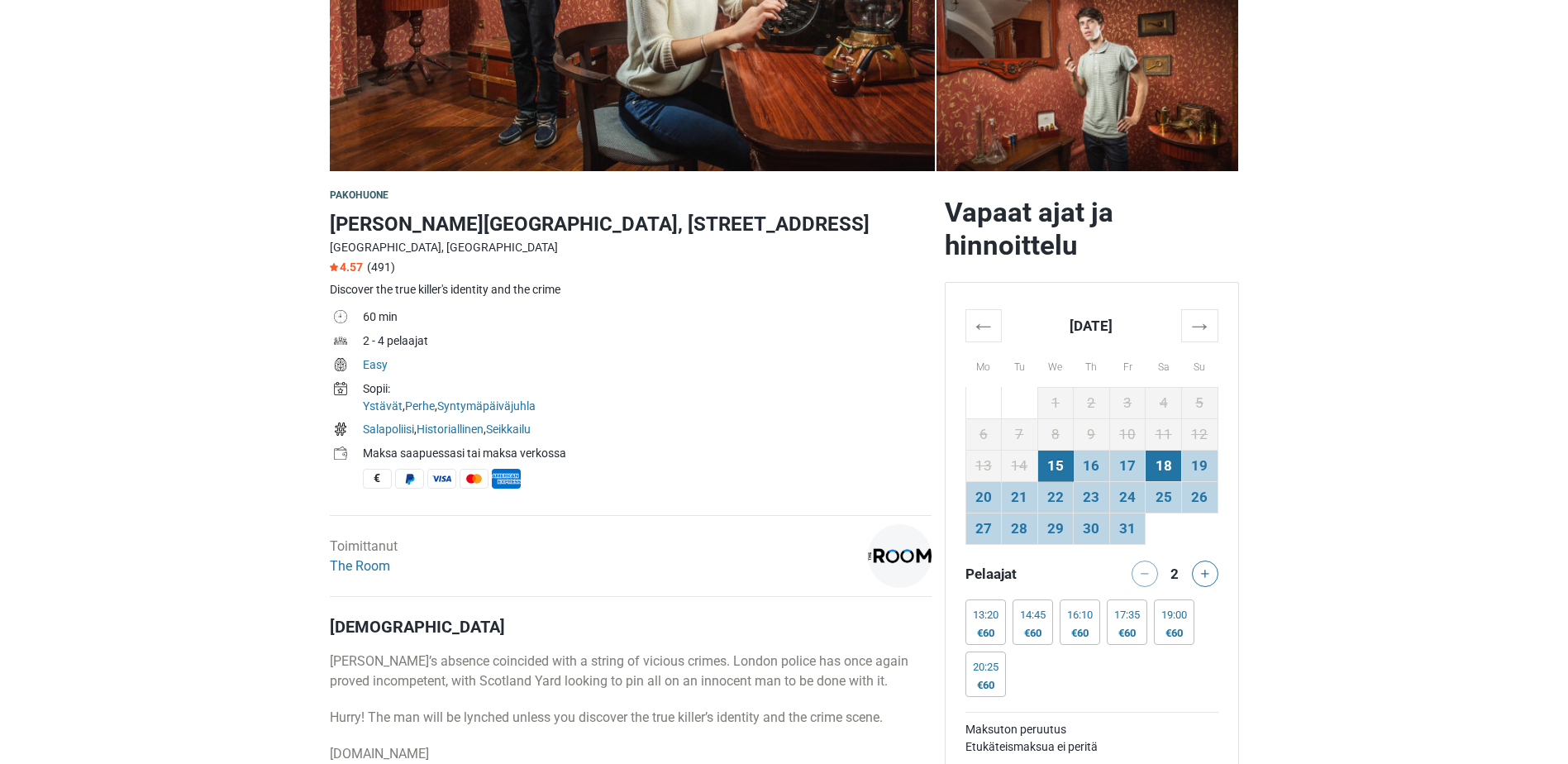
click at [1176, 475] on td "18" at bounding box center [1164, 465] width 36 height 31
click at [1200, 472] on td "19" at bounding box center [1200, 465] width 36 height 31
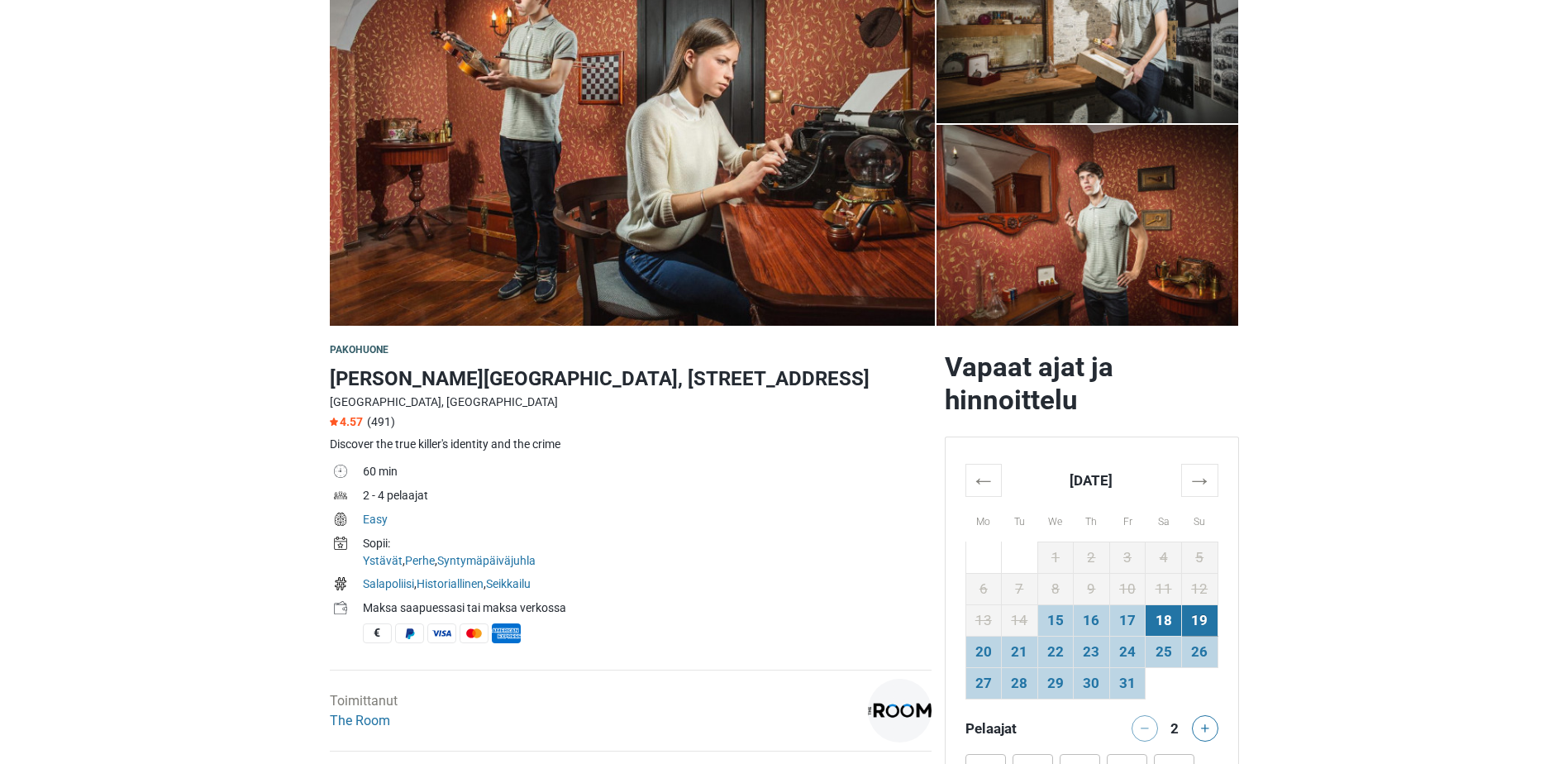
scroll to position [165, 0]
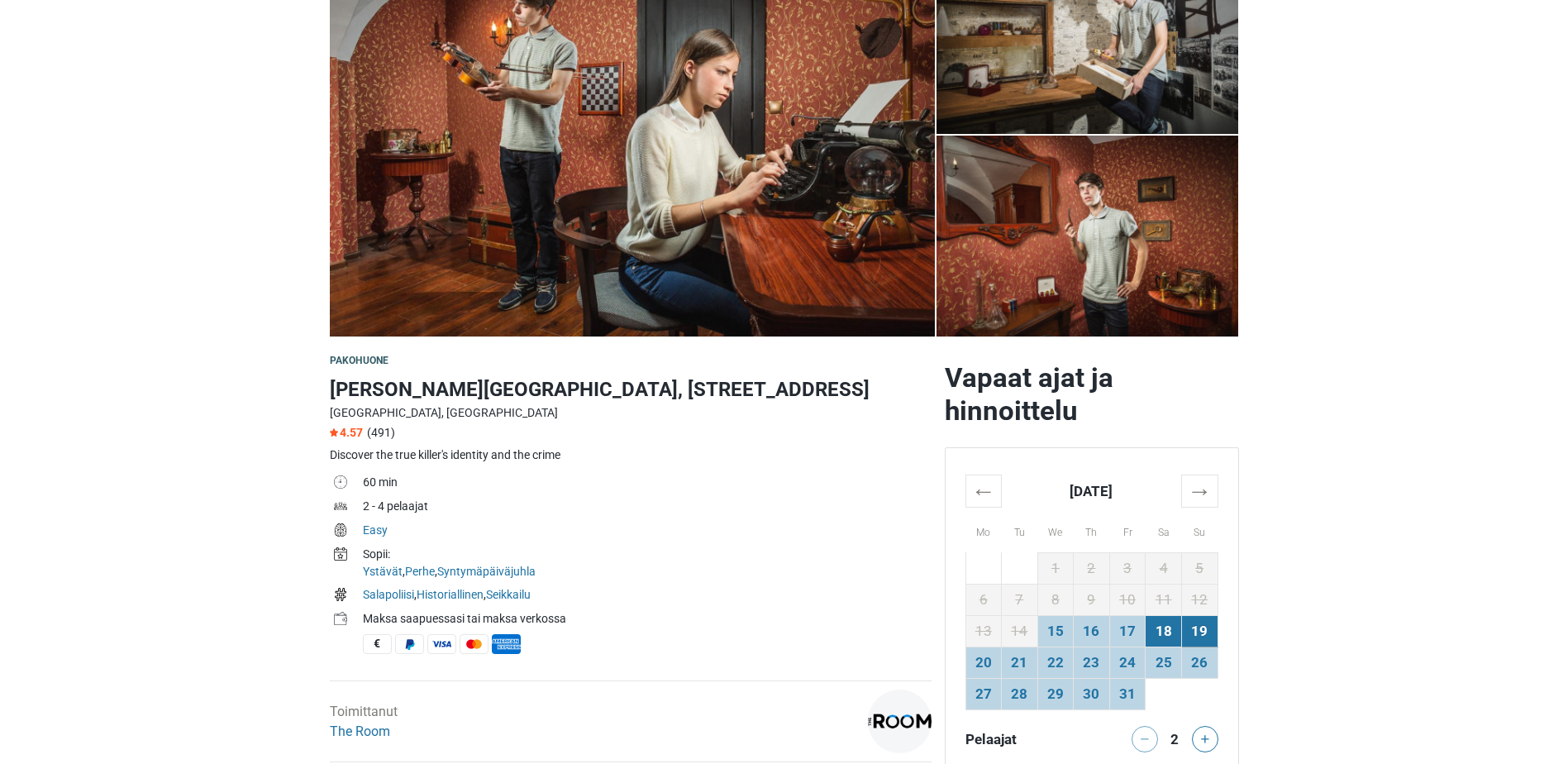
click at [1146, 638] on td "18" at bounding box center [1164, 630] width 36 height 31
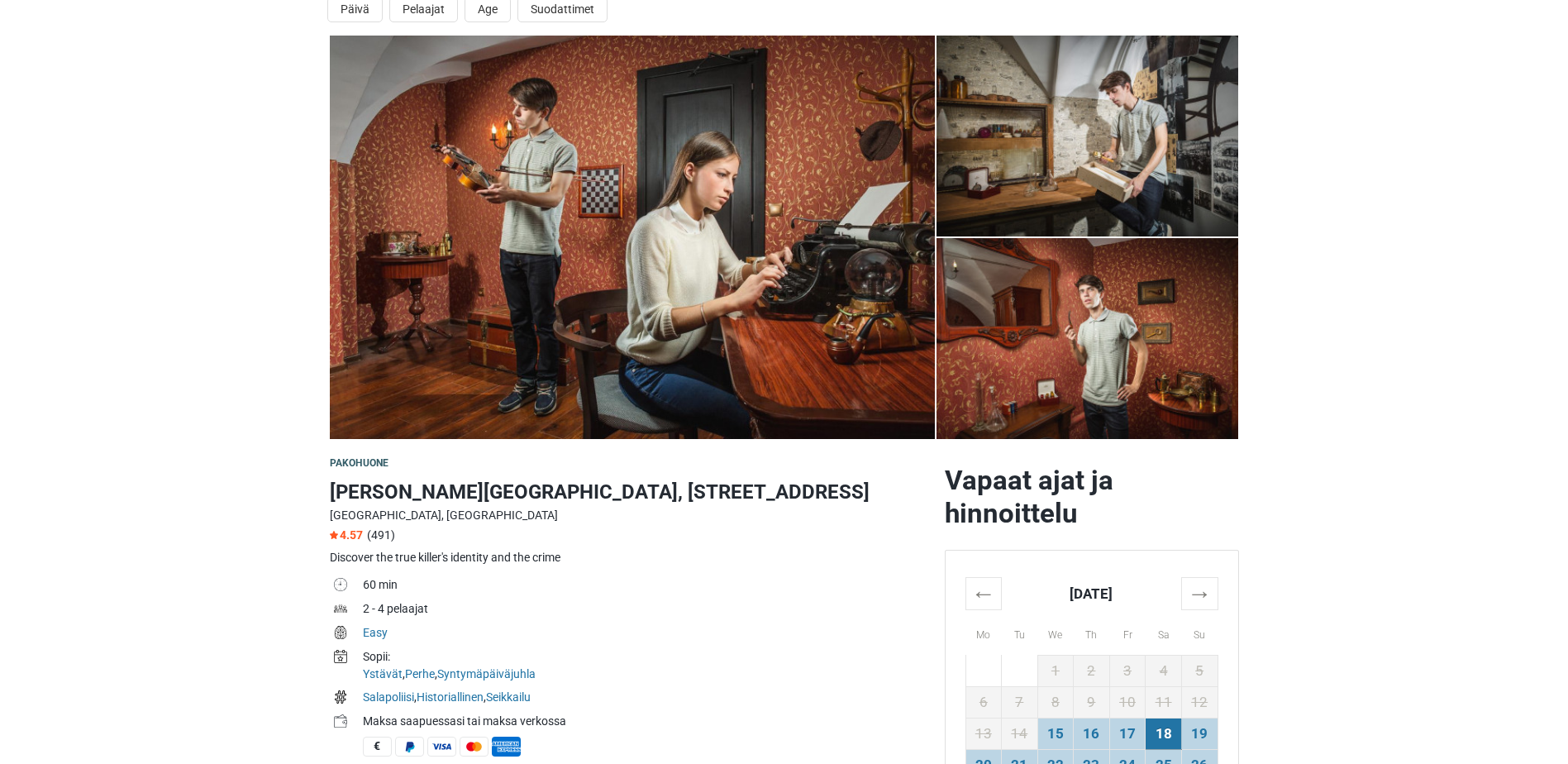
scroll to position [0, 0]
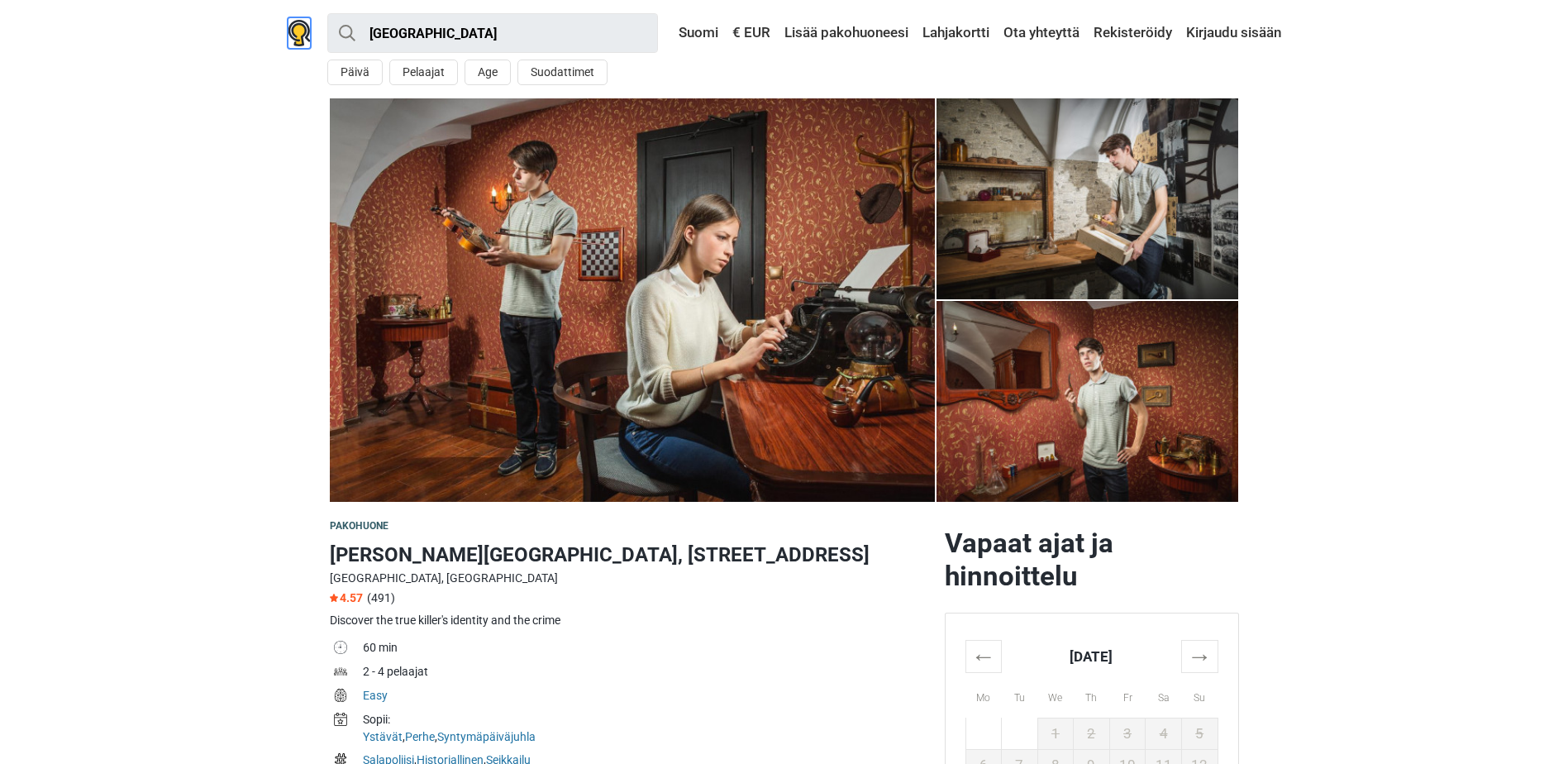
click at [297, 26] on img at bounding box center [299, 33] width 23 height 27
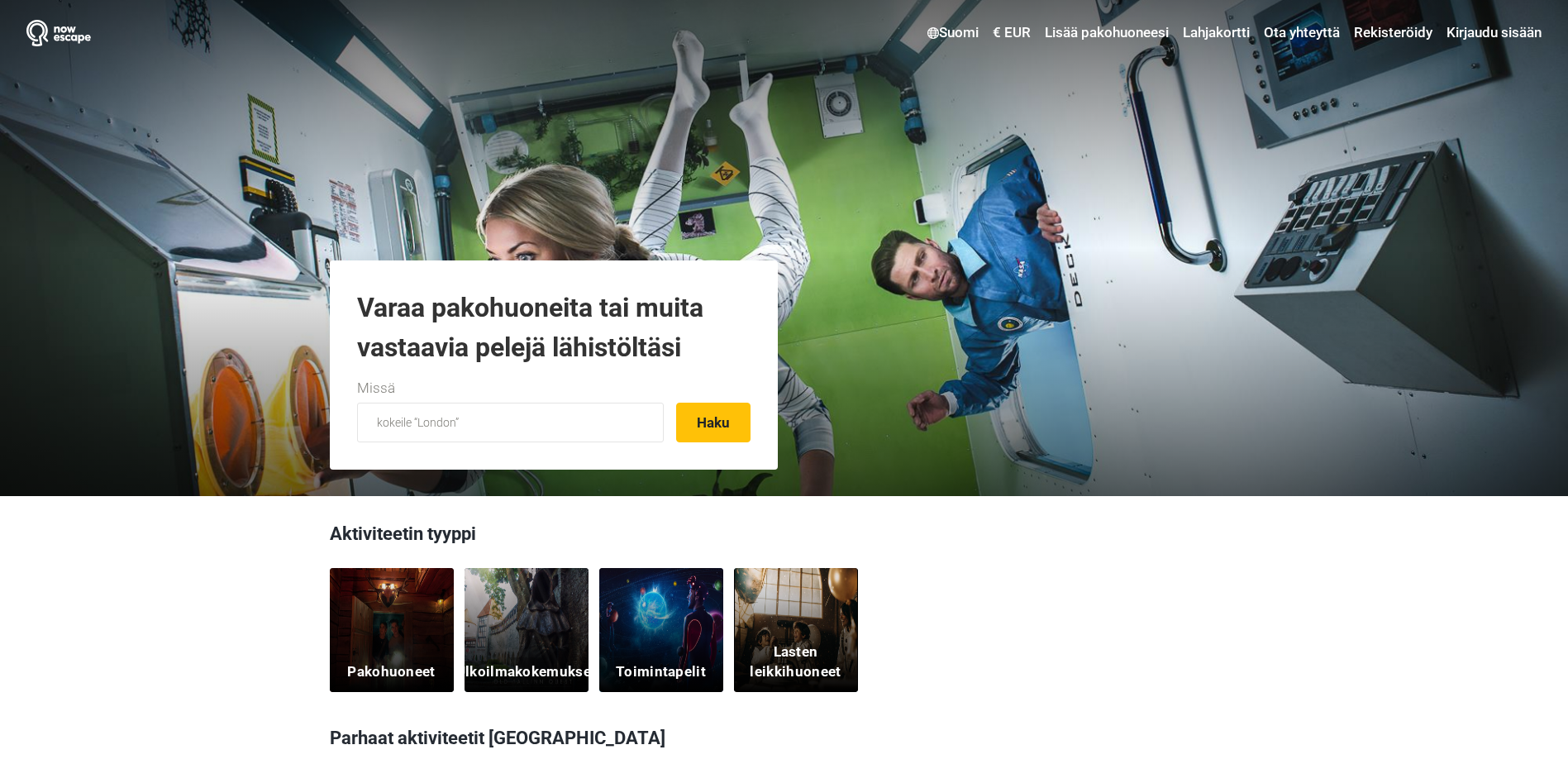
click at [1017, 191] on div "Suomi Valitse haluamasi kieli English Русский Eesti [GEOGRAPHIC_DATA] Українськ…" at bounding box center [784, 248] width 1568 height 496
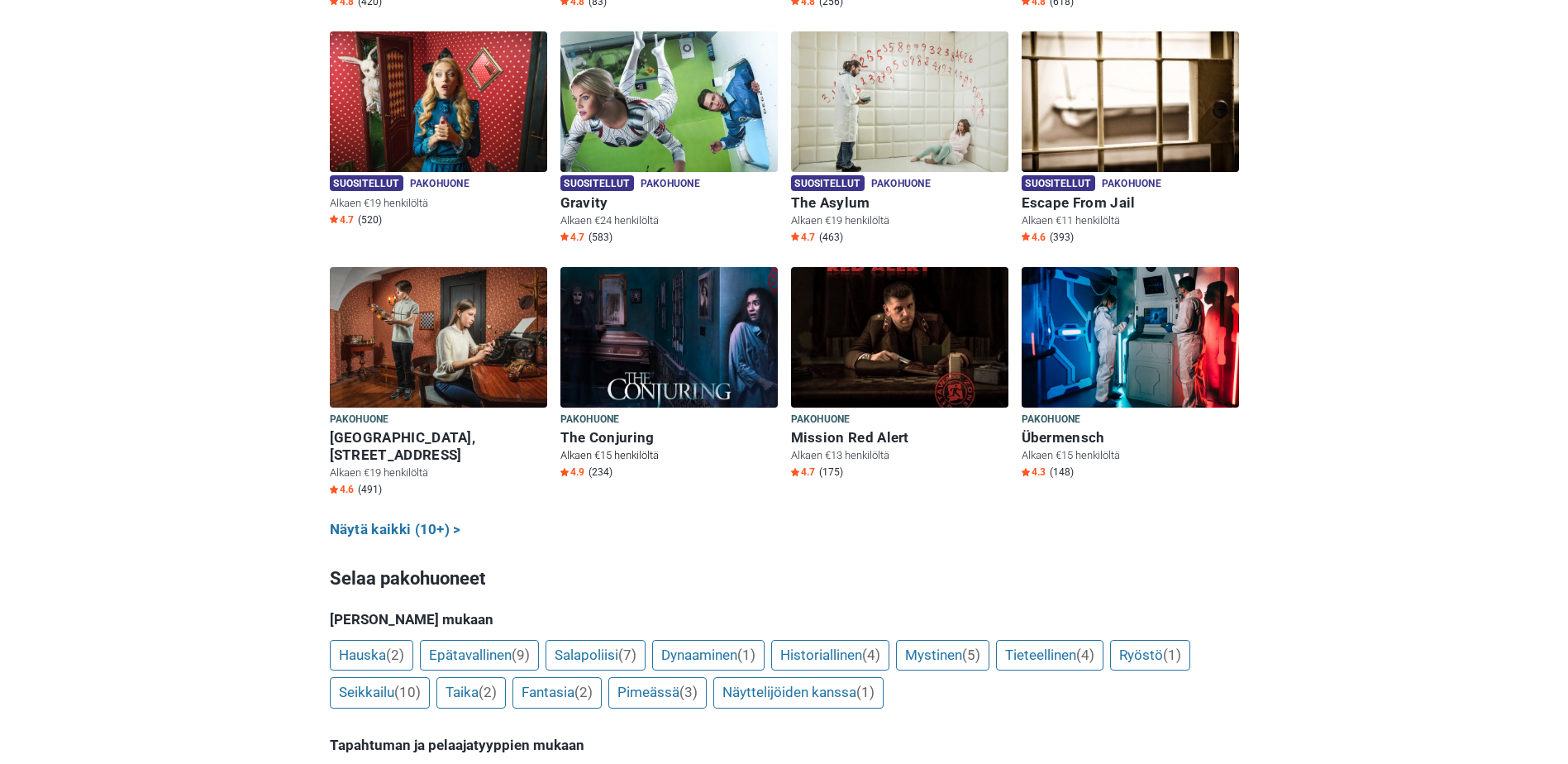
scroll to position [579, 0]
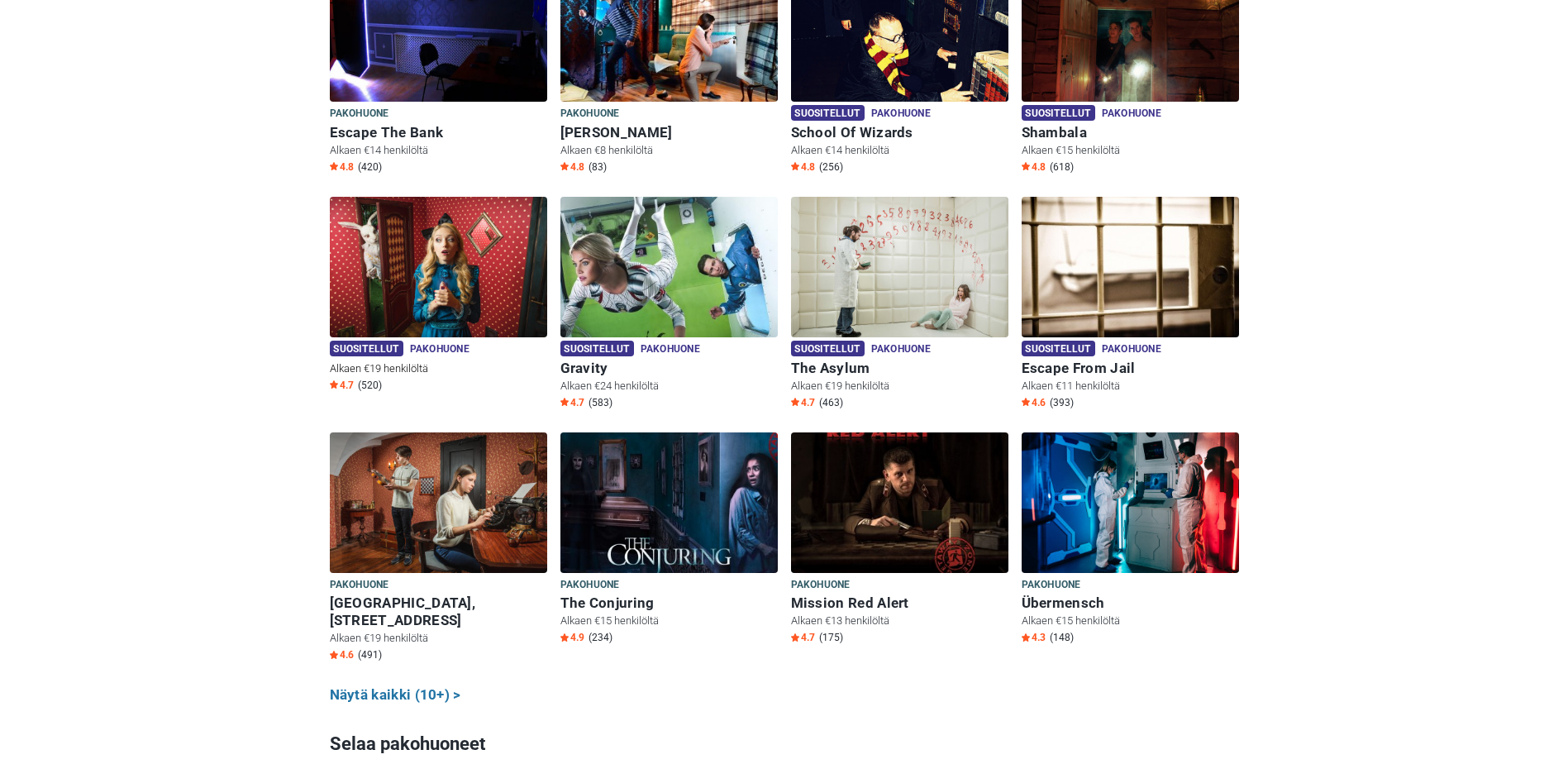
click at [423, 297] on img at bounding box center [439, 267] width 217 height 140
click at [419, 328] on img at bounding box center [439, 267] width 217 height 140
click at [415, 300] on img at bounding box center [439, 267] width 217 height 140
click at [368, 356] on span "Suositellut" at bounding box center [367, 348] width 74 height 16
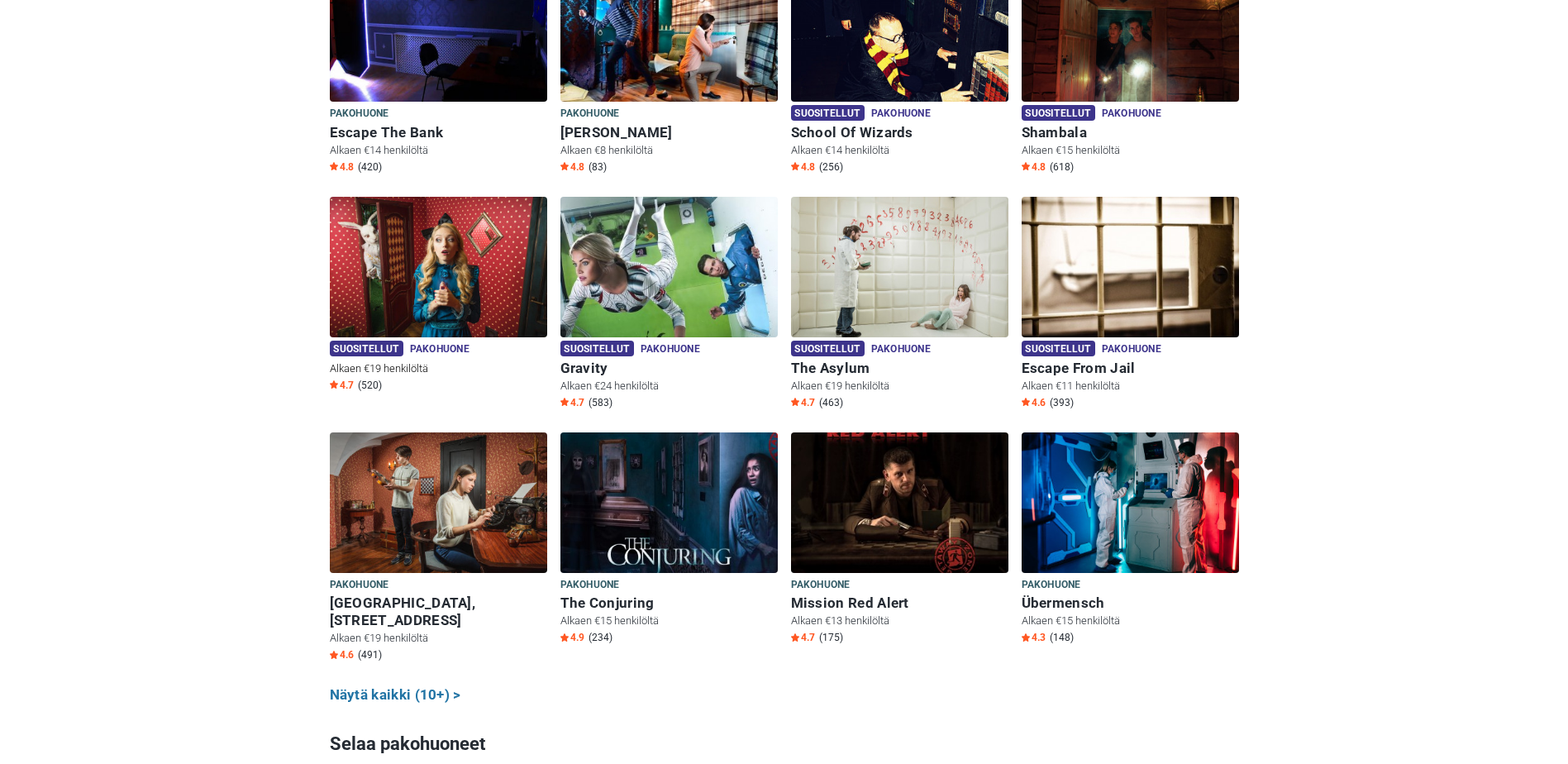
click at [368, 356] on span "Suositellut" at bounding box center [367, 348] width 74 height 16
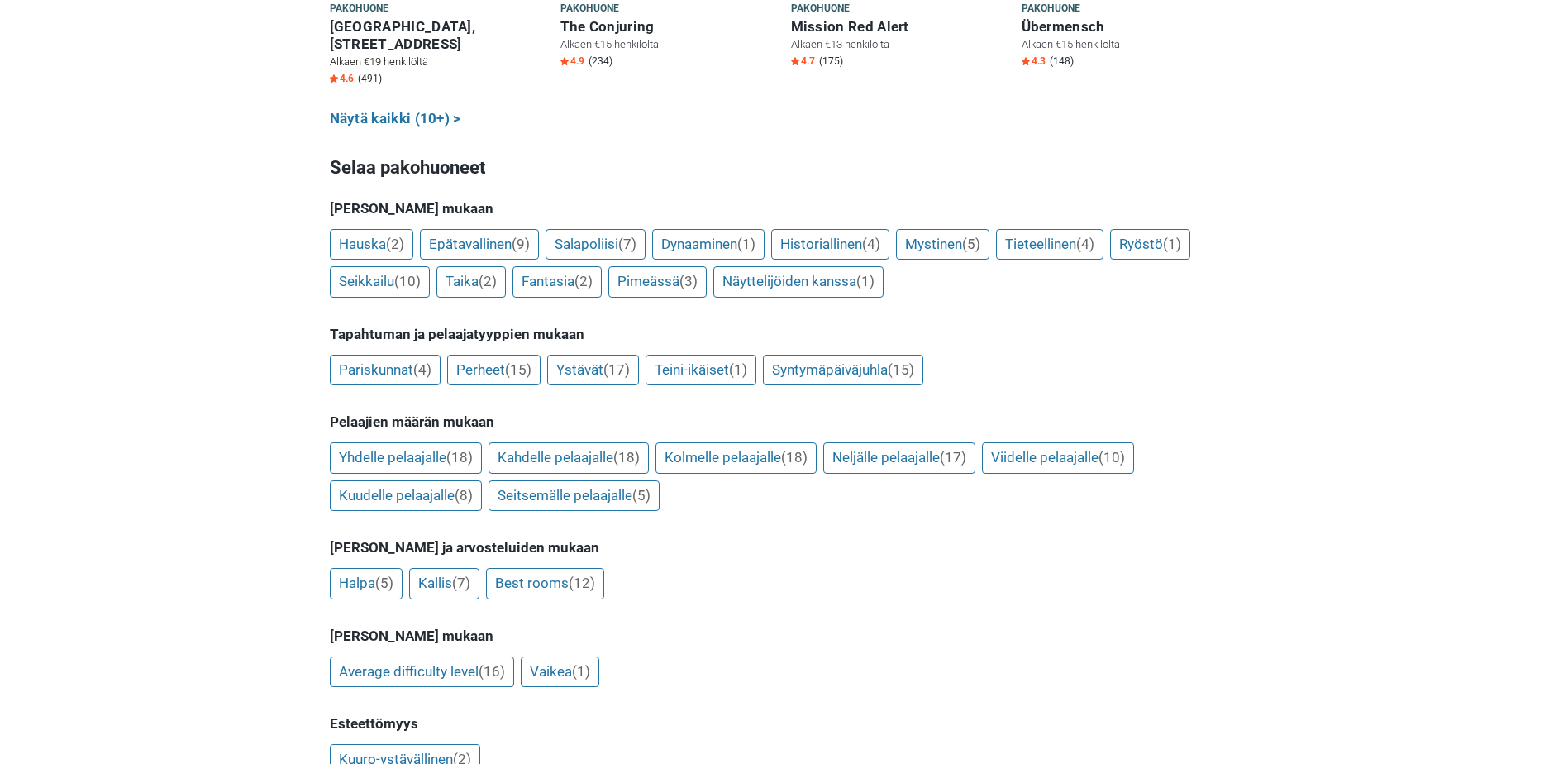
scroll to position [1157, 0]
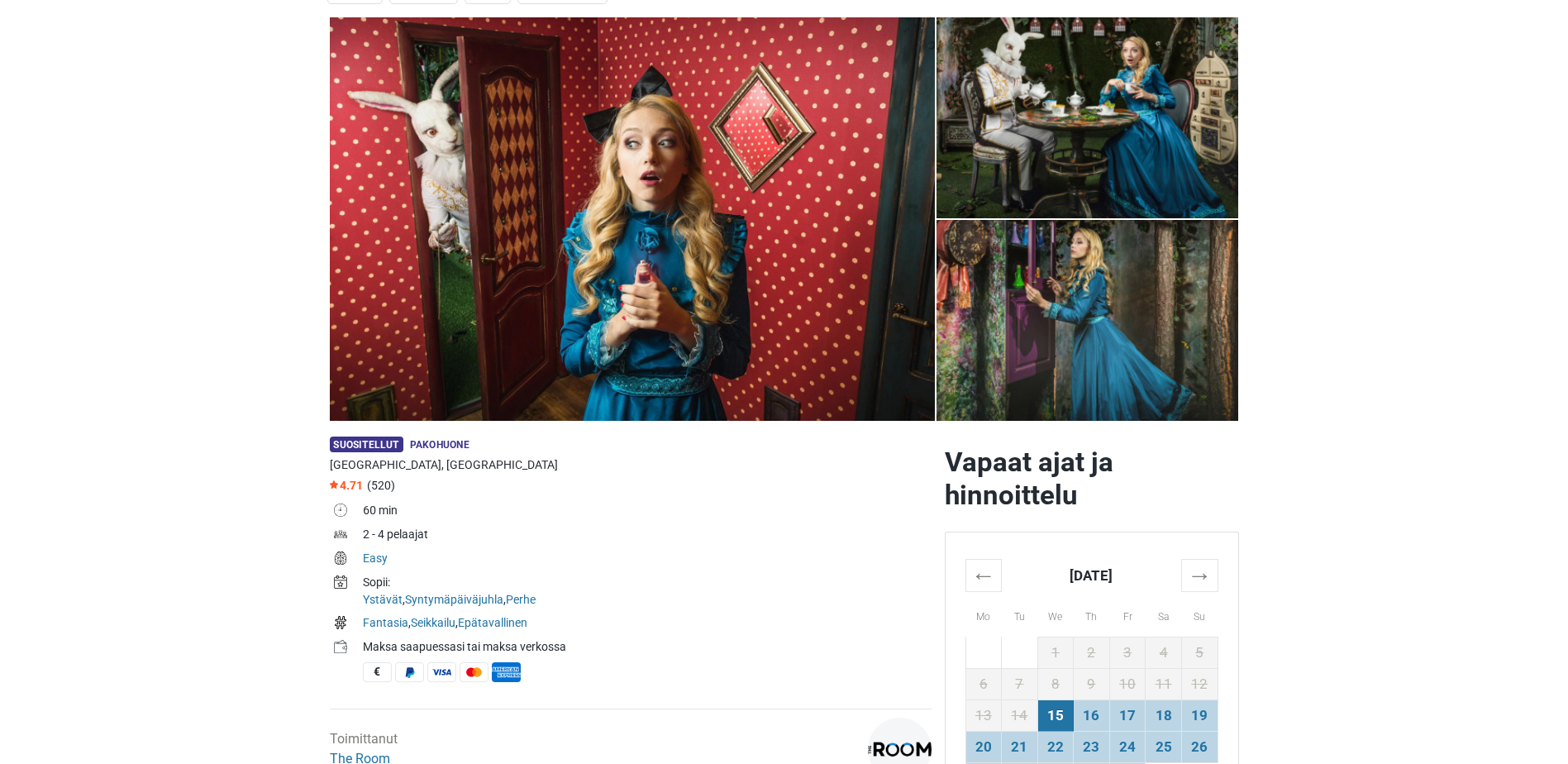
scroll to position [248, 0]
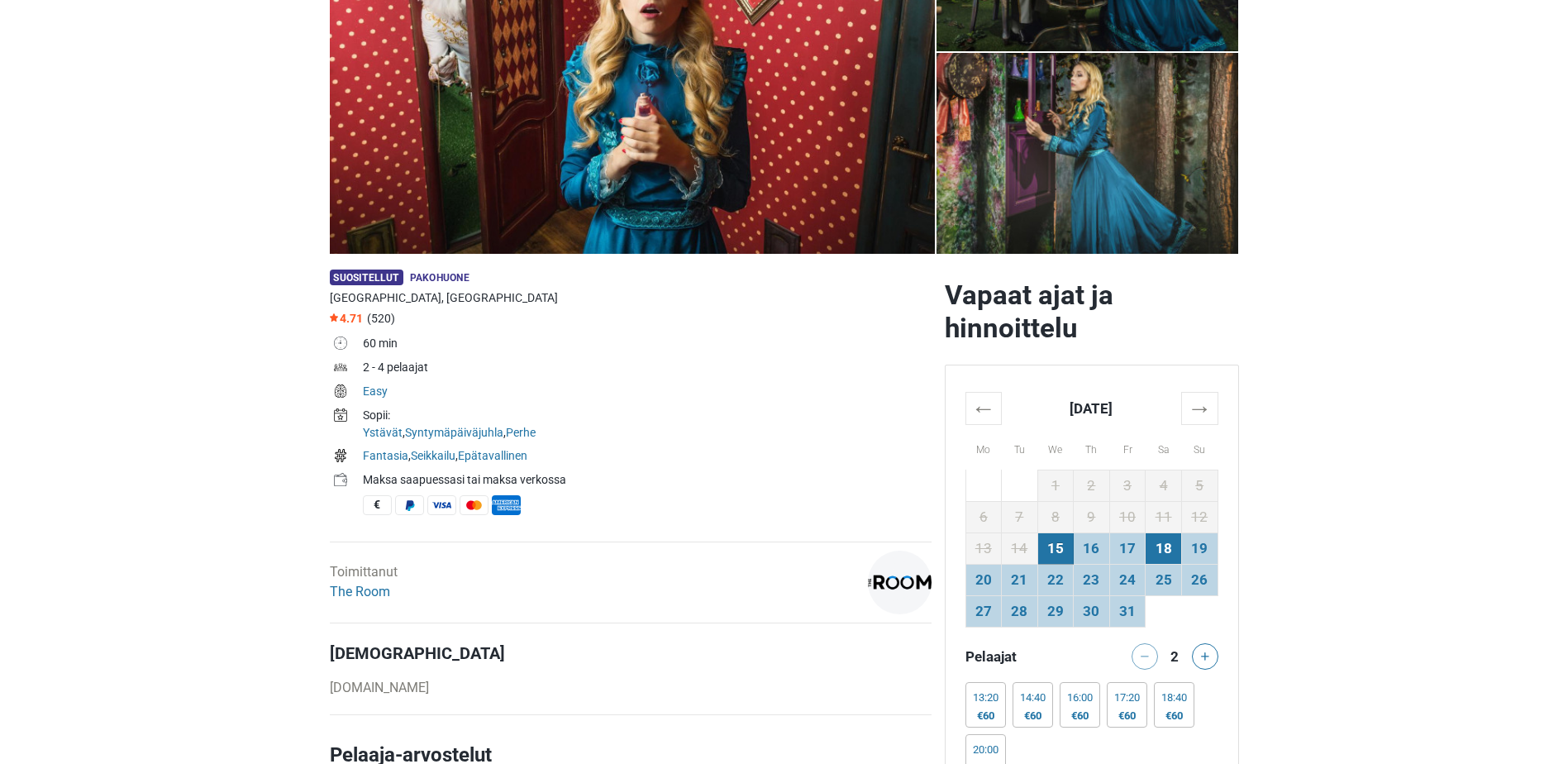
click at [1167, 550] on td "18" at bounding box center [1164, 548] width 36 height 31
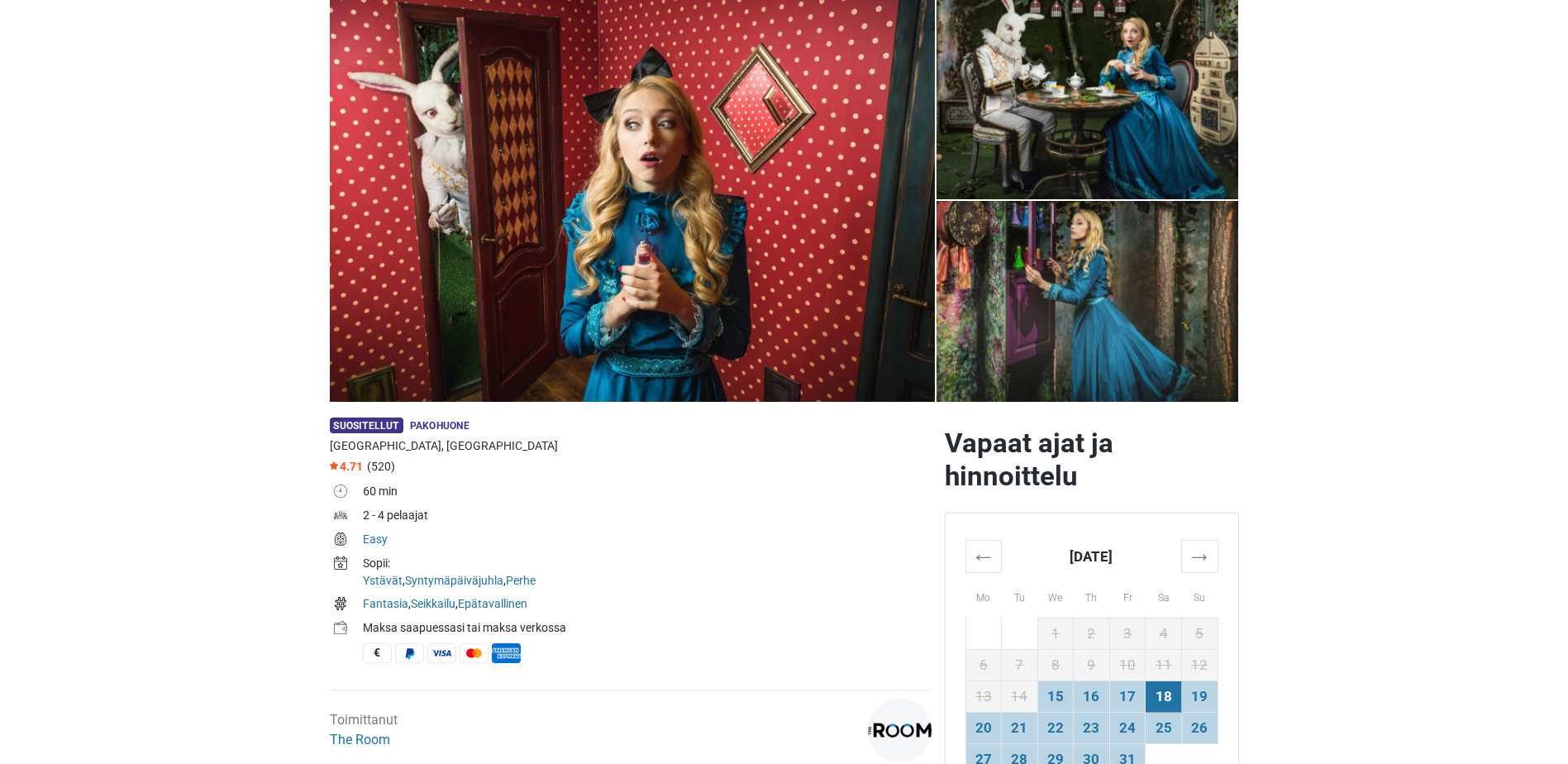
scroll to position [0, 0]
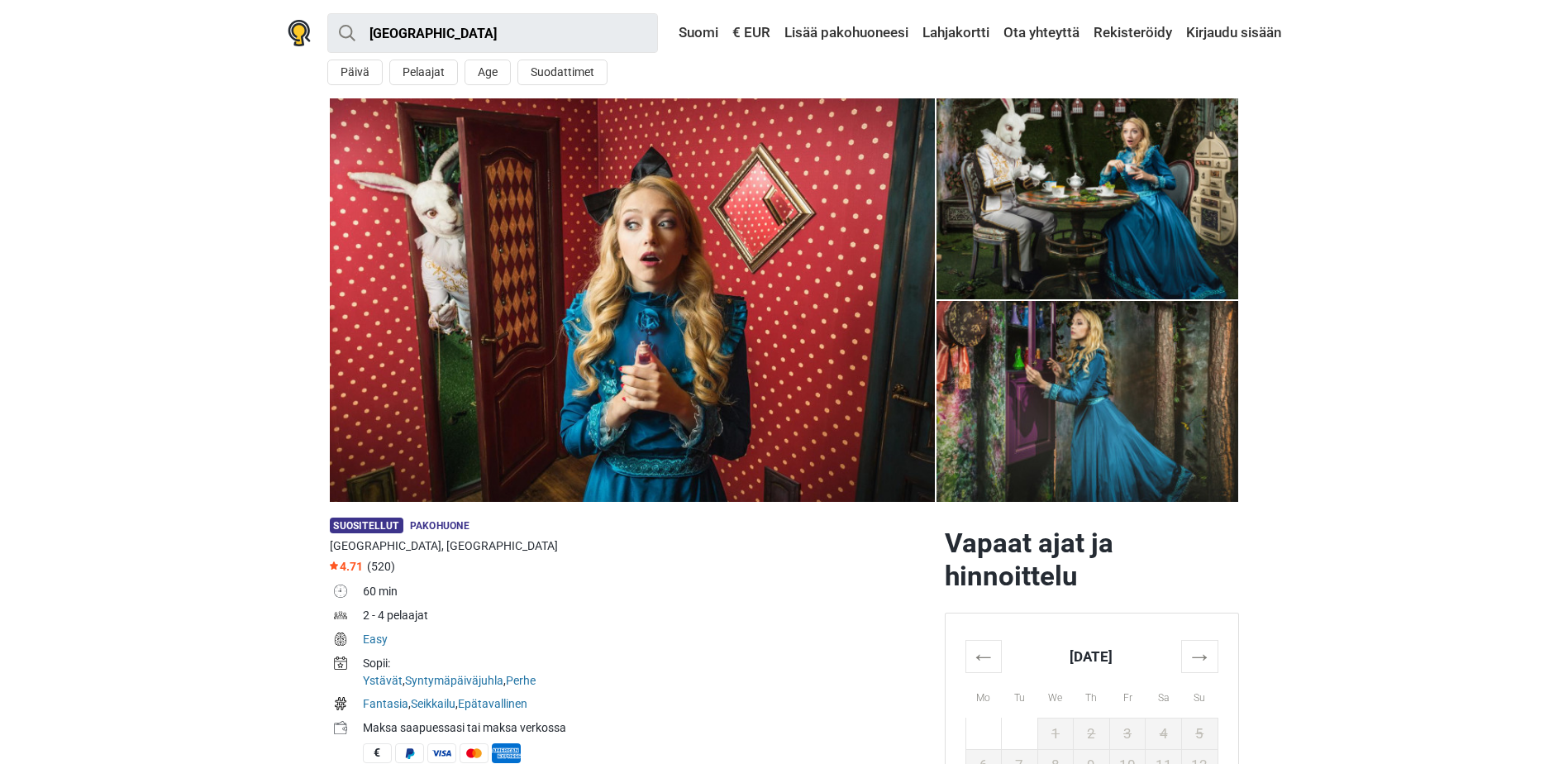
click at [999, 238] on img at bounding box center [1088, 199] width 303 height 201
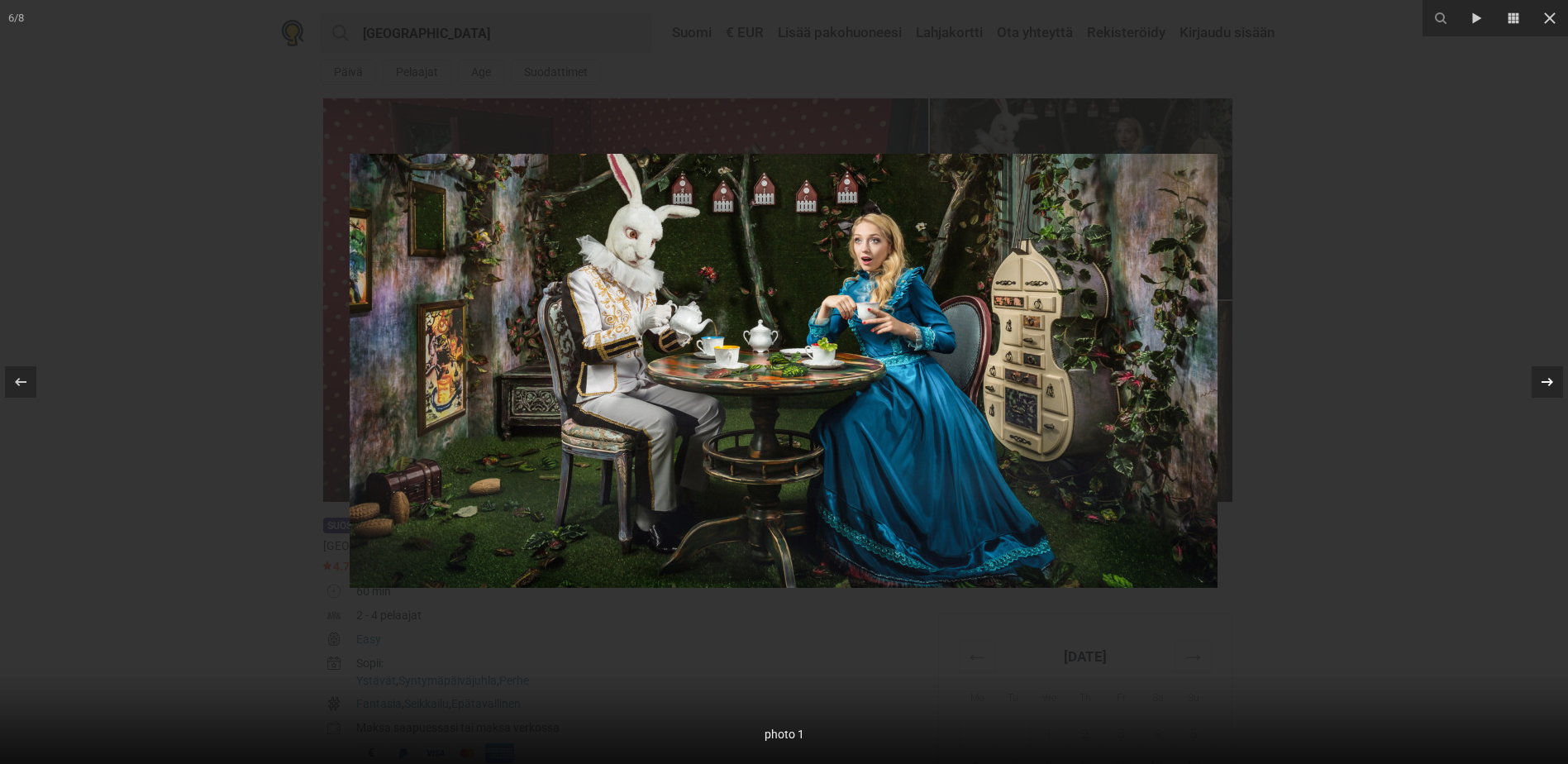
click at [1562, 356] on button at bounding box center [1539, 382] width 58 height 83
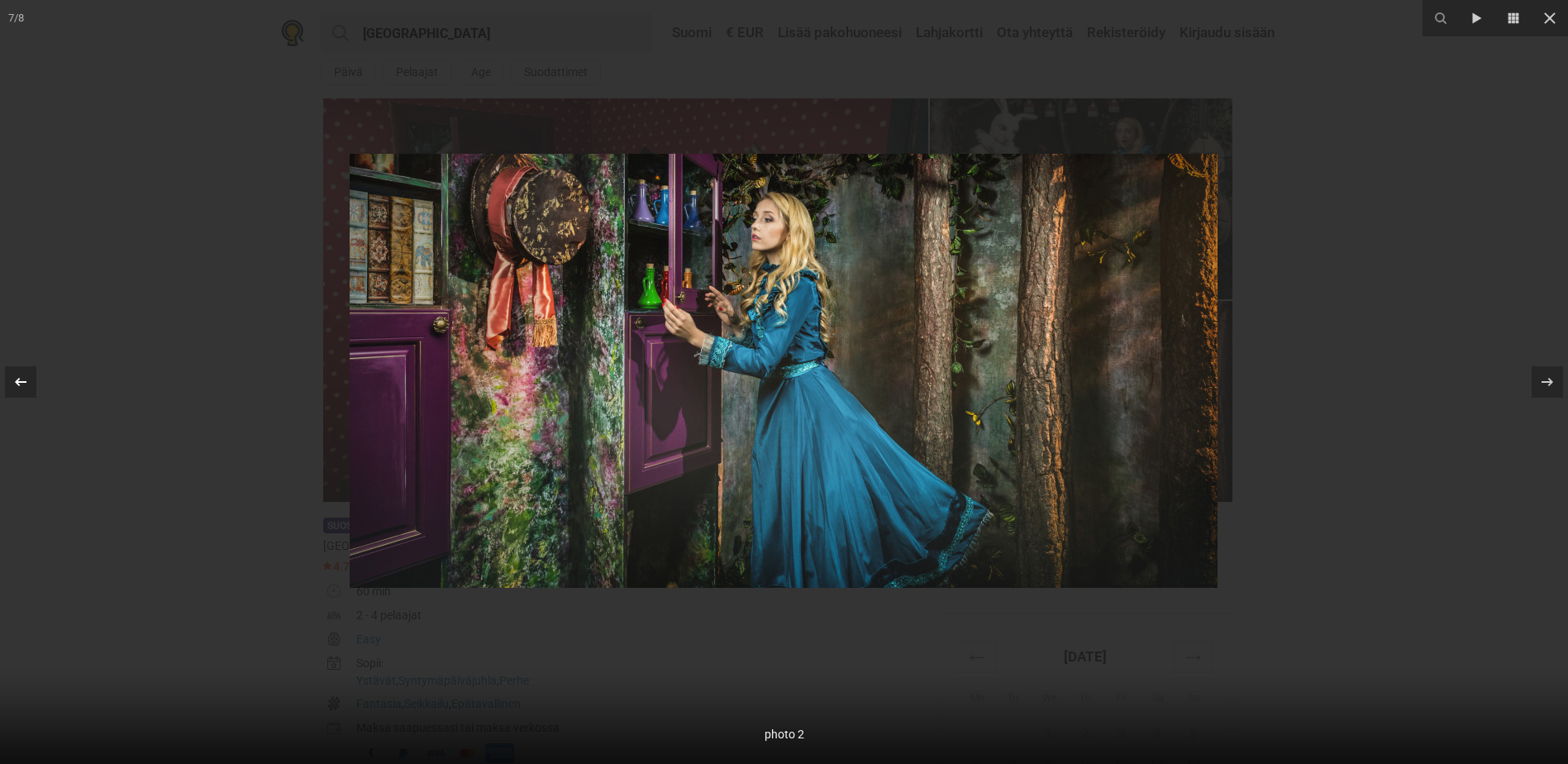
click at [16, 382] on icon at bounding box center [21, 382] width 11 height 9
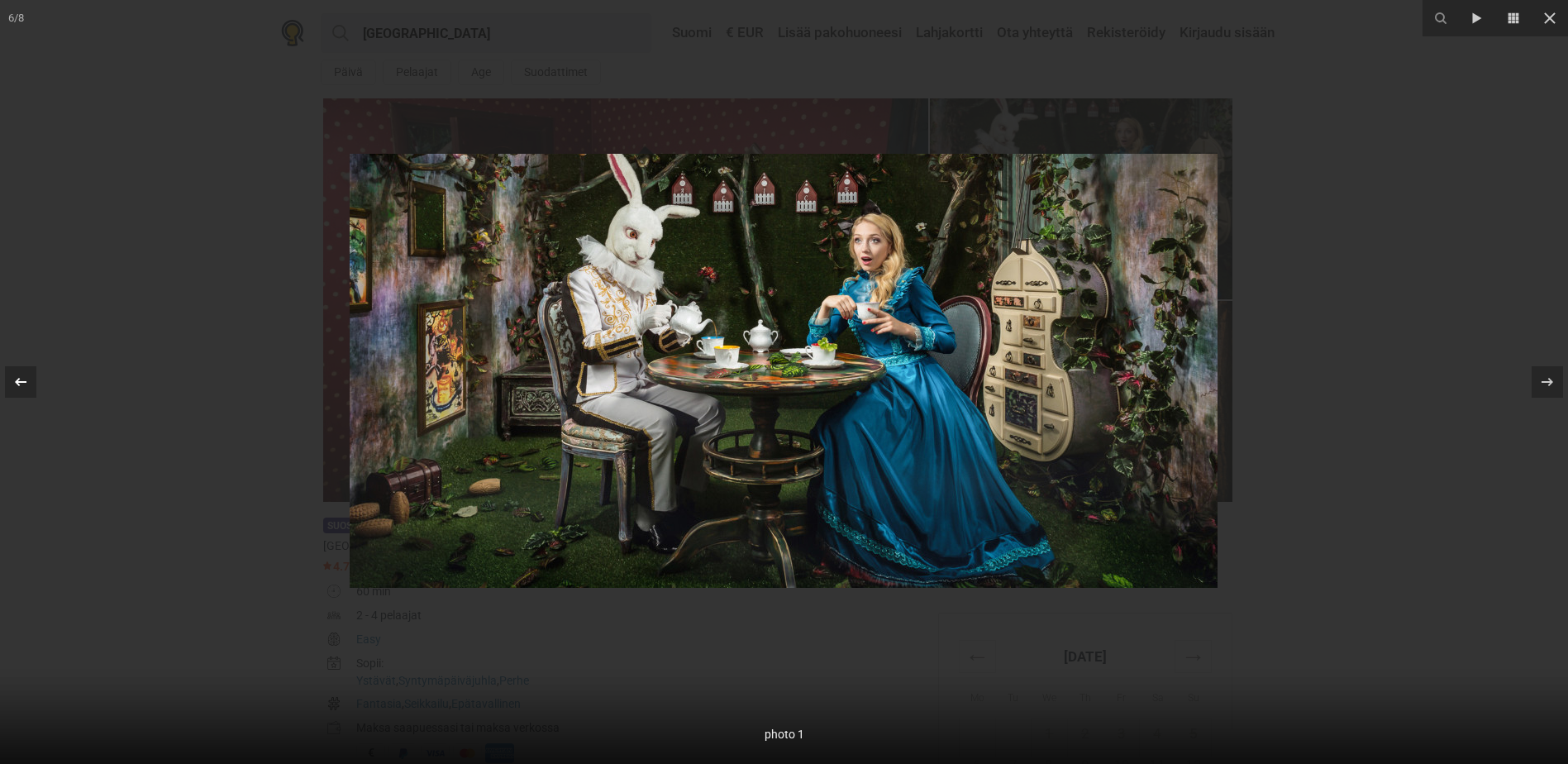
click at [16, 382] on icon at bounding box center [21, 382] width 11 height 9
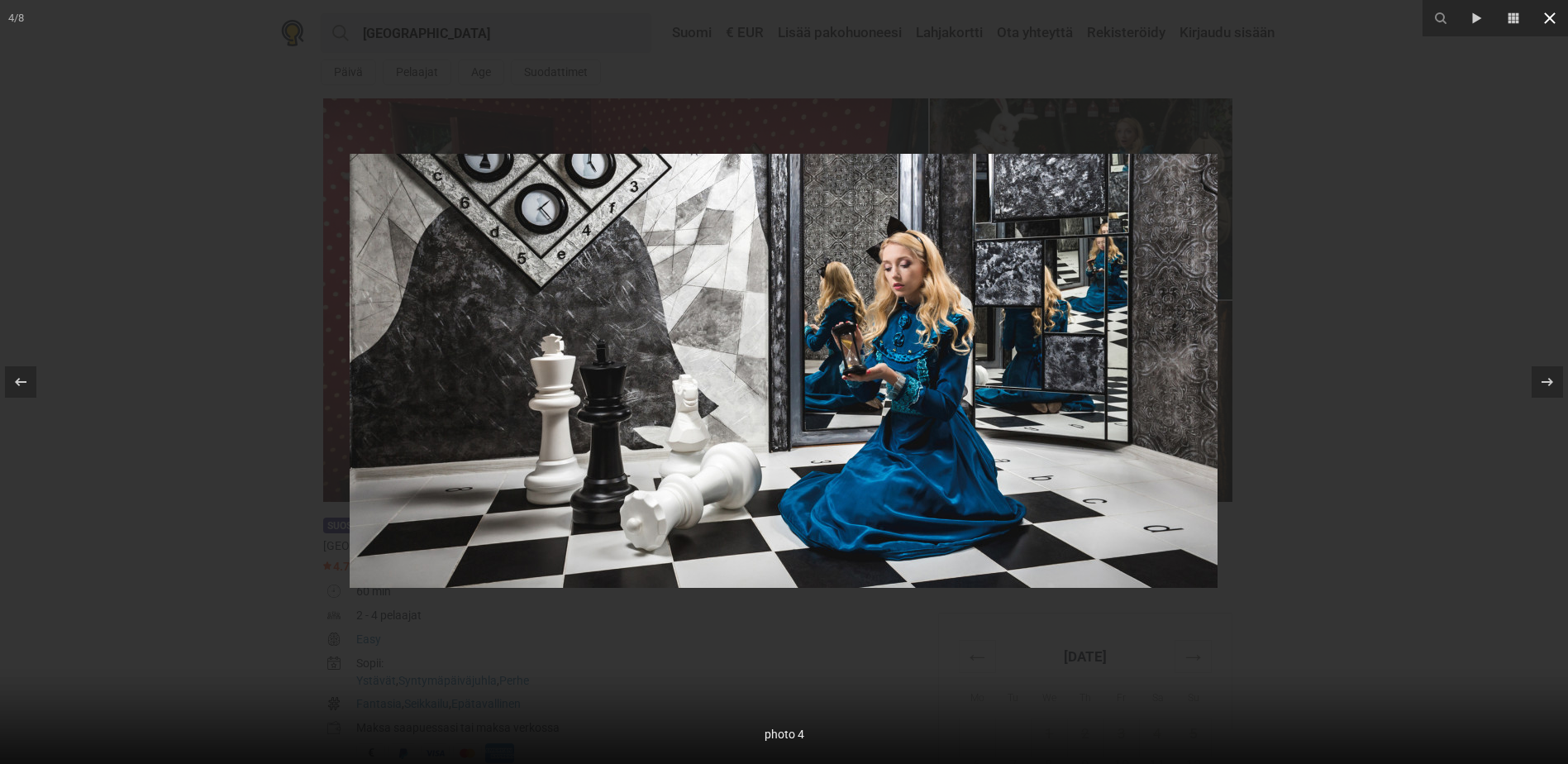
click at [1553, 16] on icon at bounding box center [1550, 18] width 11 height 11
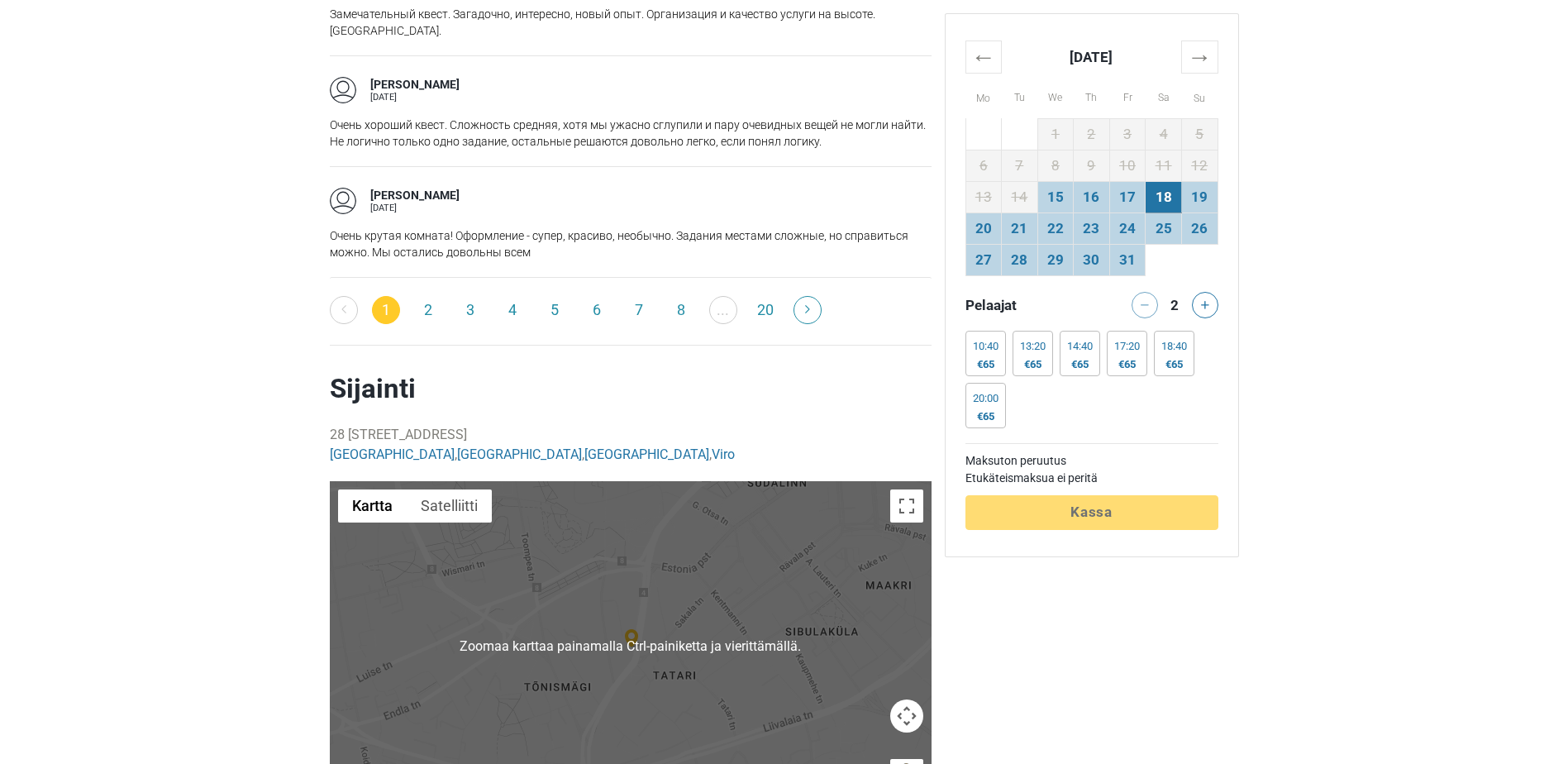
scroll to position [2728, 0]
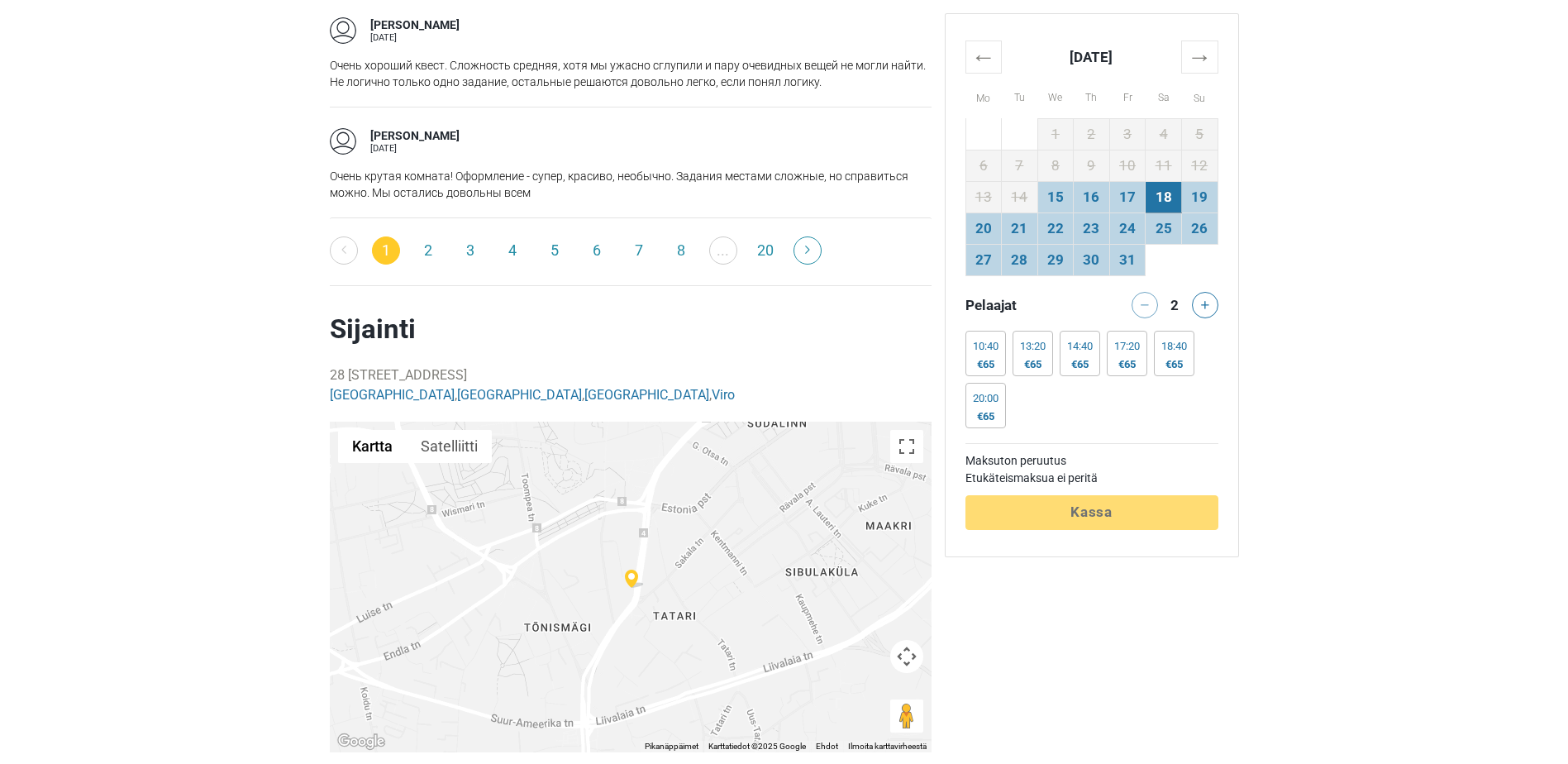
click at [633, 569] on img at bounding box center [635, 579] width 20 height 19
click at [629, 569] on img at bounding box center [635, 579] width 20 height 19
click at [905, 430] on button "Koko näytön näkymä päälle/pois" at bounding box center [906, 446] width 33 height 33
